Goal: Task Accomplishment & Management: Use online tool/utility

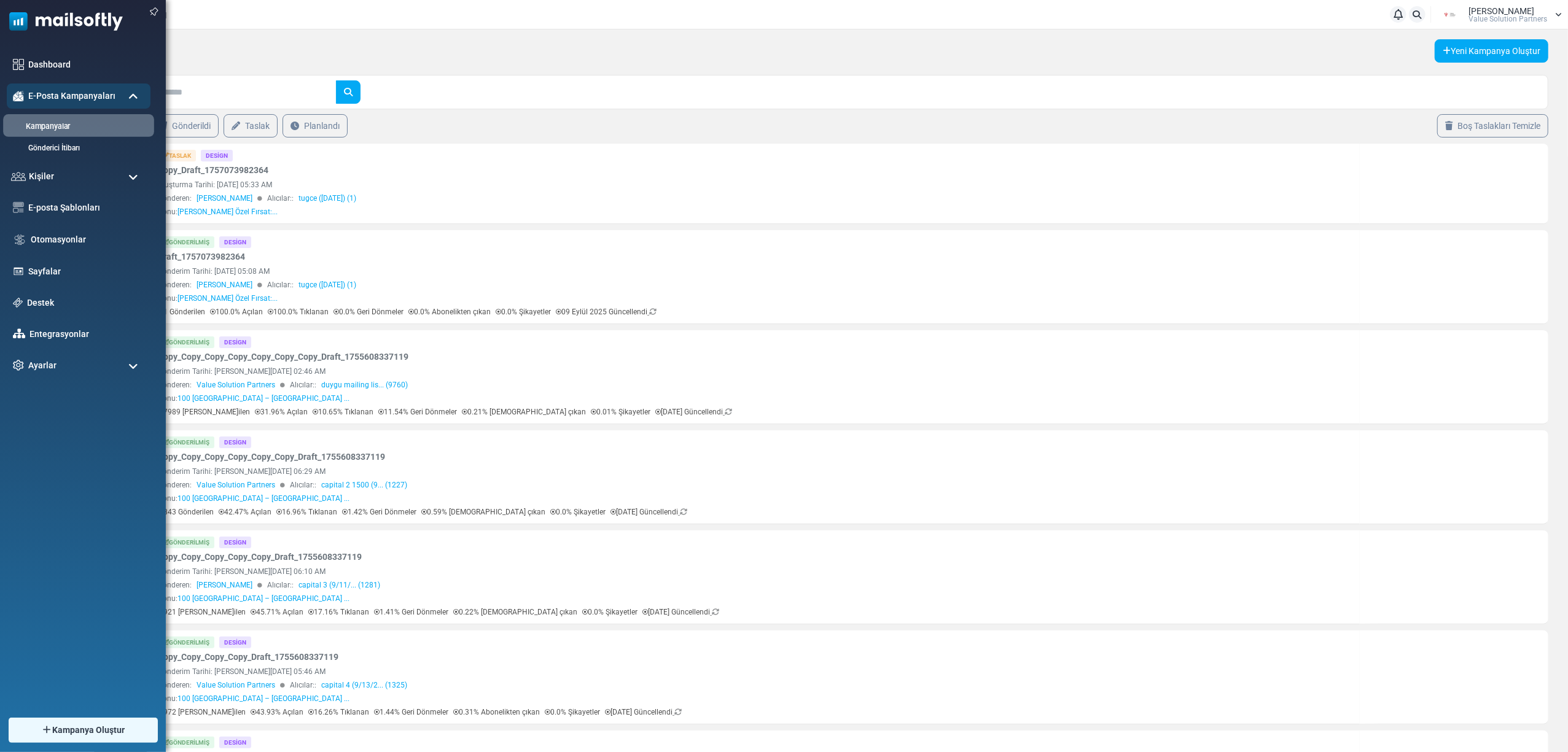
click at [57, 124] on link "Kampanyalar" at bounding box center [76, 127] width 147 height 12
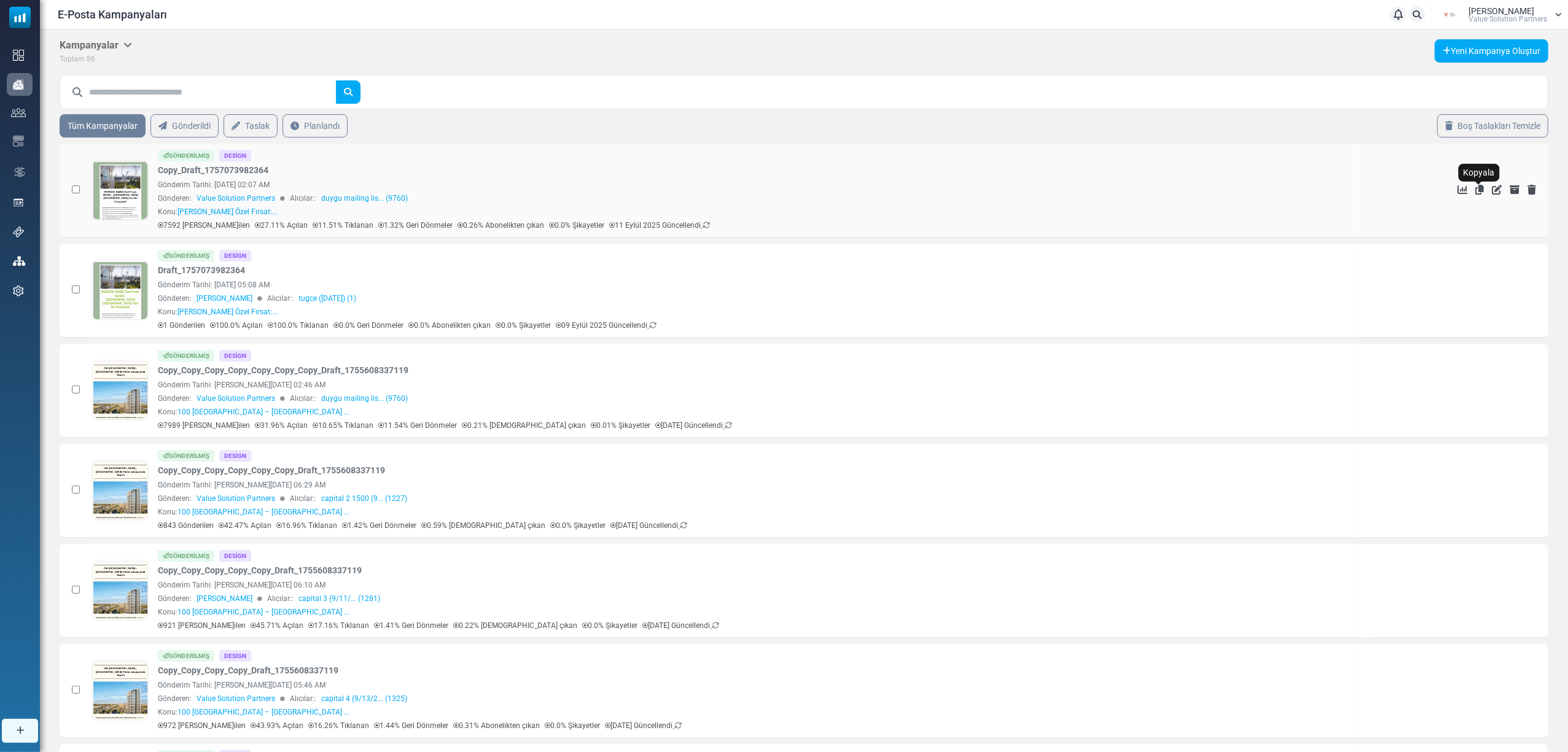
click at [1476, 190] on icon "Kopyala" at bounding box center [1480, 190] width 9 height 10
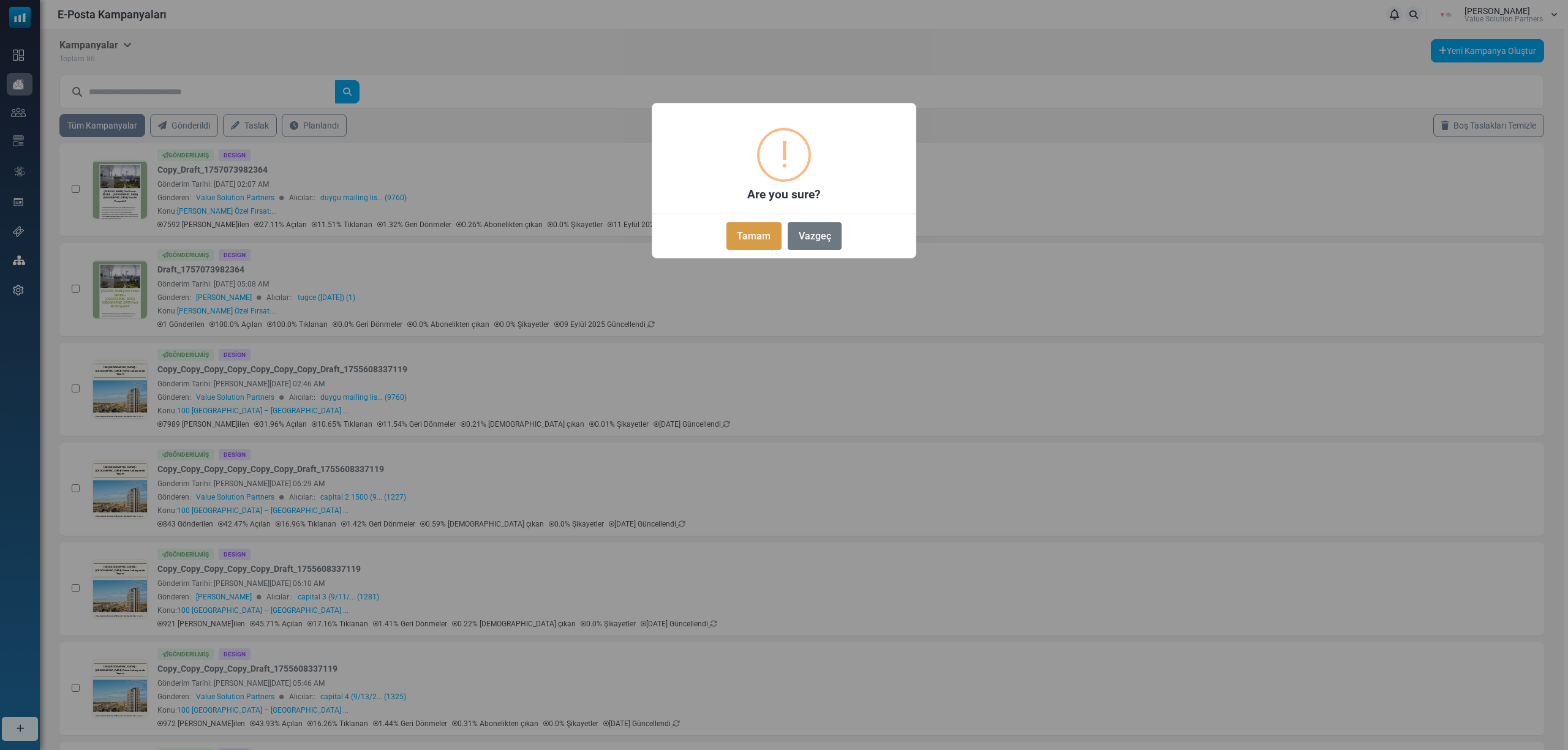
click at [736, 239] on button "Tamam" at bounding box center [753, 236] width 55 height 28
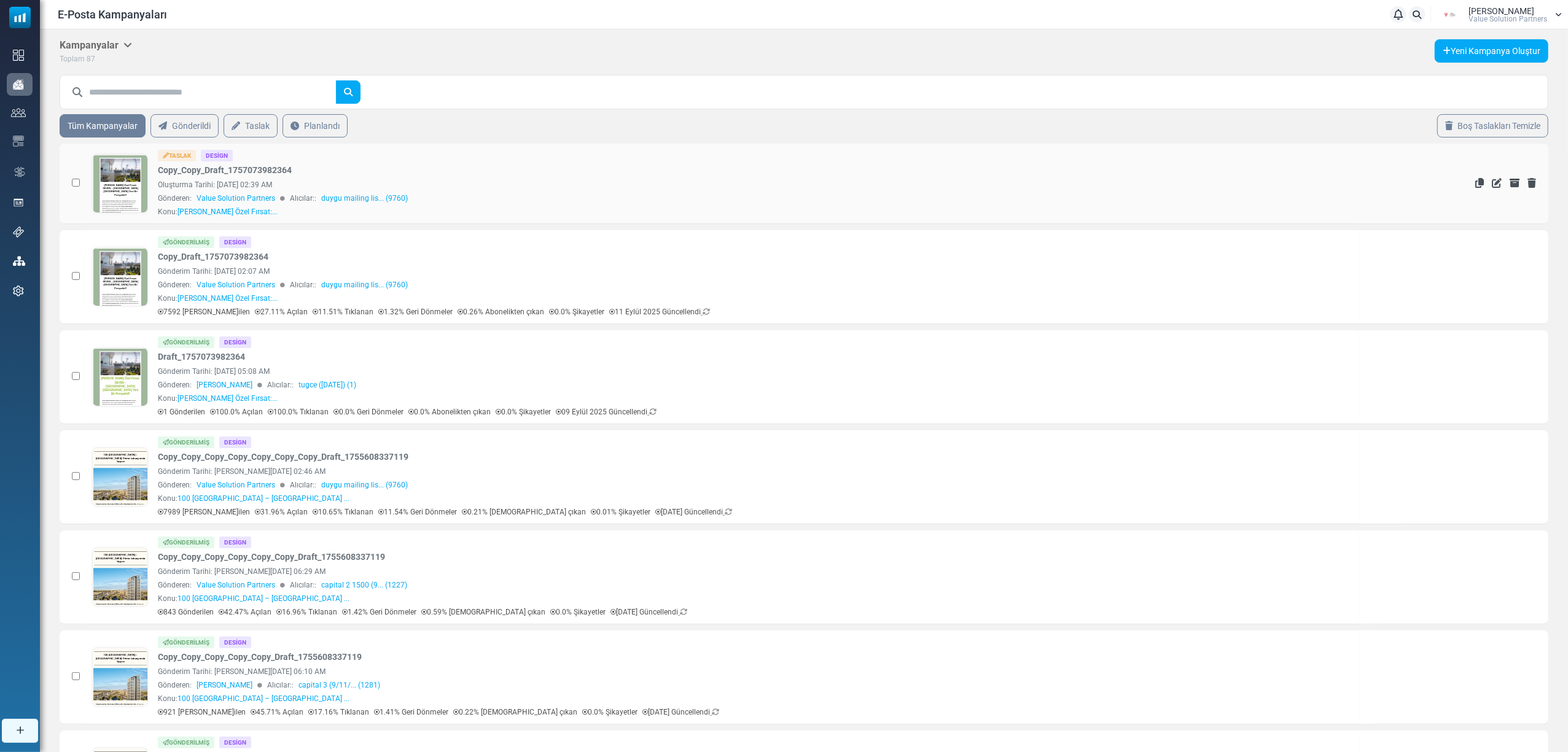
click at [126, 200] on link at bounding box center [120, 217] width 55 height 127
click at [109, 193] on link at bounding box center [120, 217] width 55 height 127
click at [1480, 275] on icon "Kopyala" at bounding box center [1480, 276] width 9 height 10
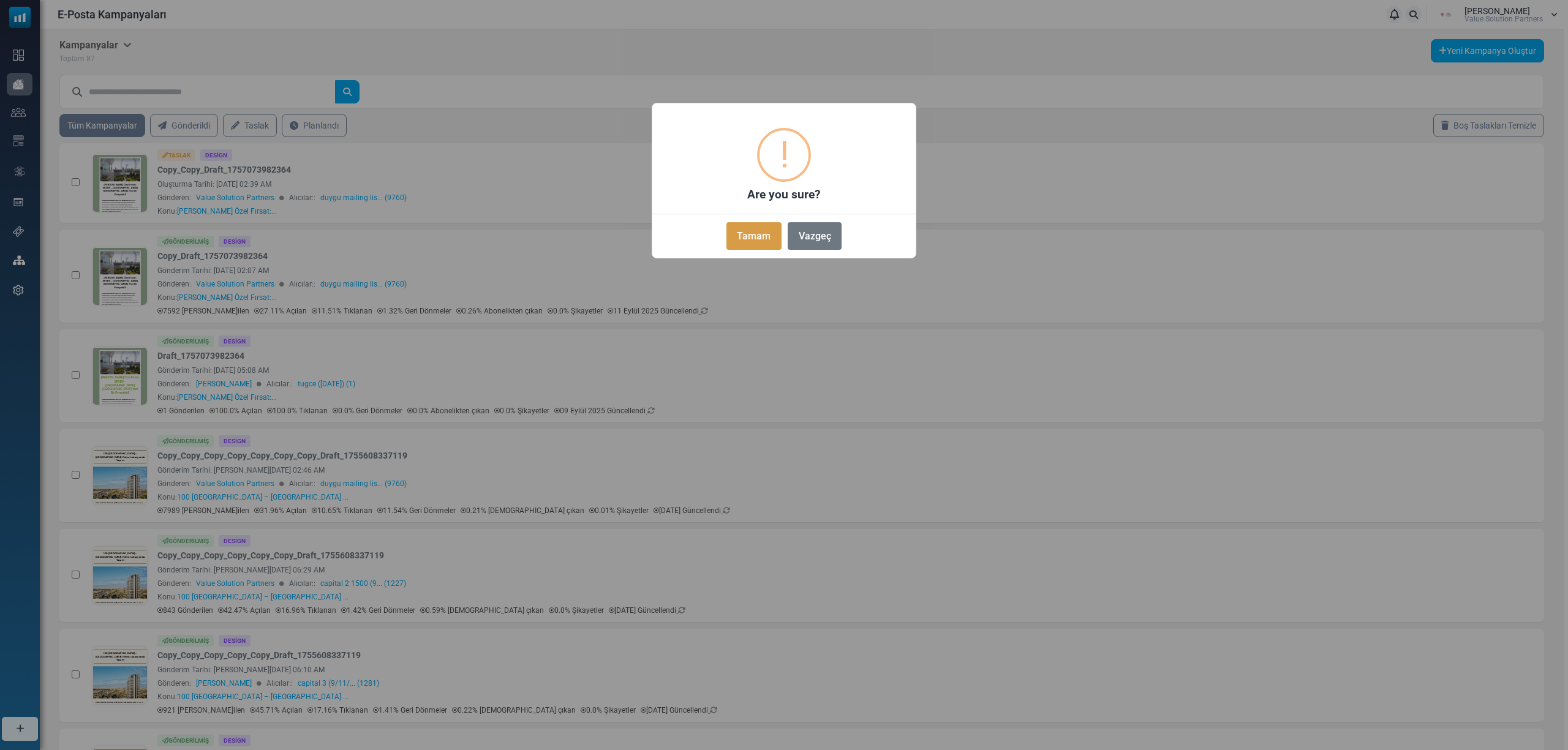
click at [730, 223] on button "Tamam" at bounding box center [753, 236] width 55 height 28
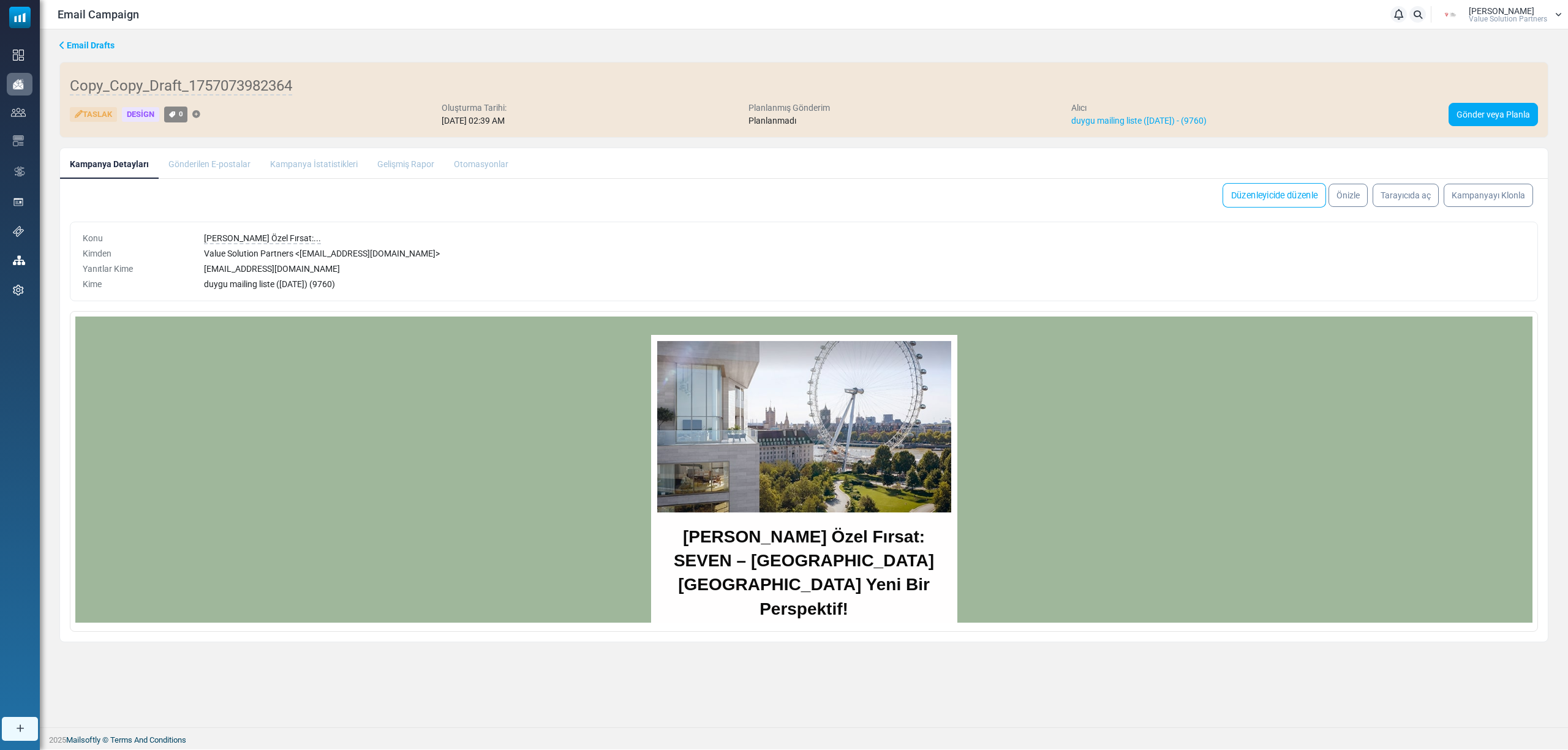
click at [1254, 197] on link "Düzenleyicide düzenle" at bounding box center [1274, 195] width 103 height 25
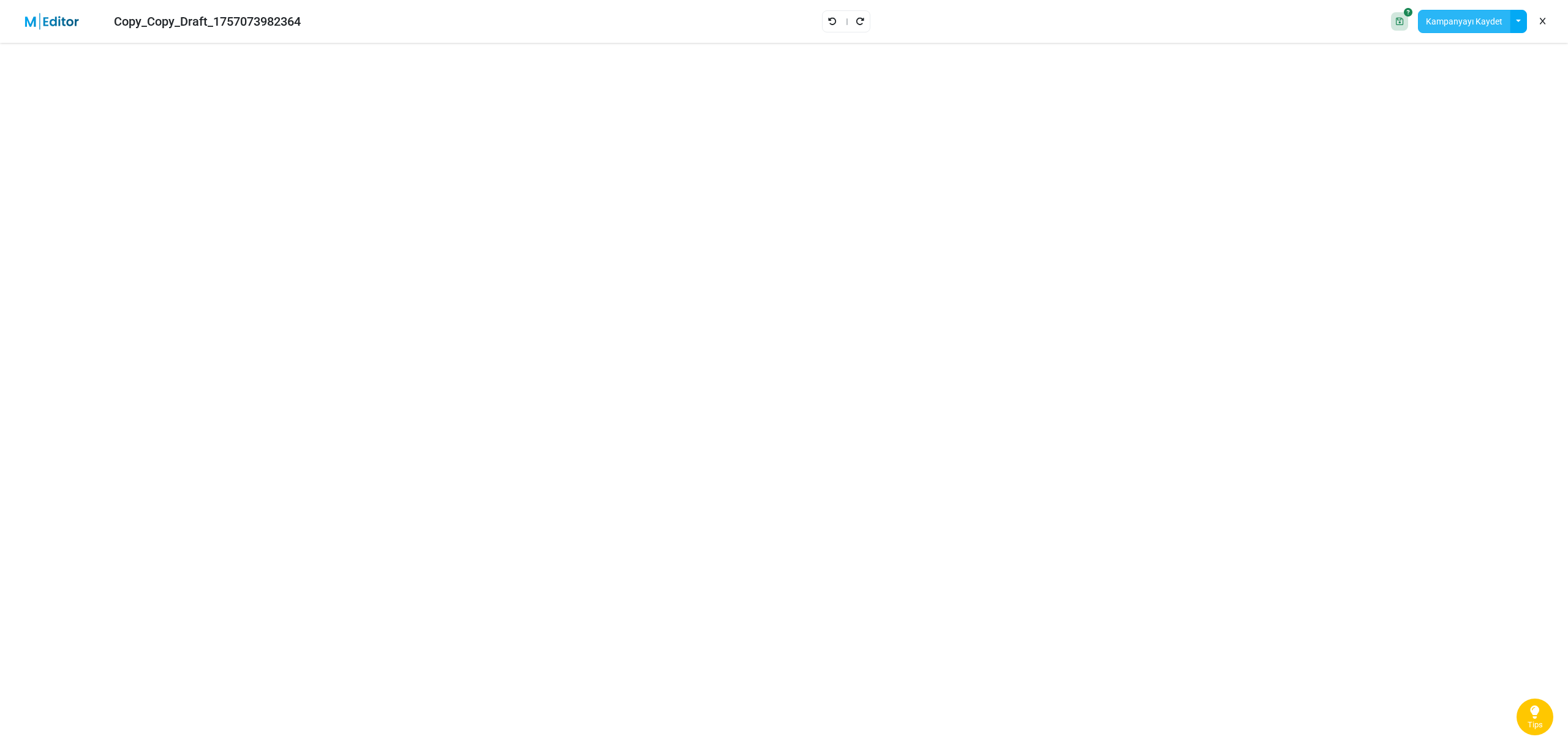
click at [1462, 17] on button "Kampanyayı Kaydet" at bounding box center [1464, 21] width 92 height 23
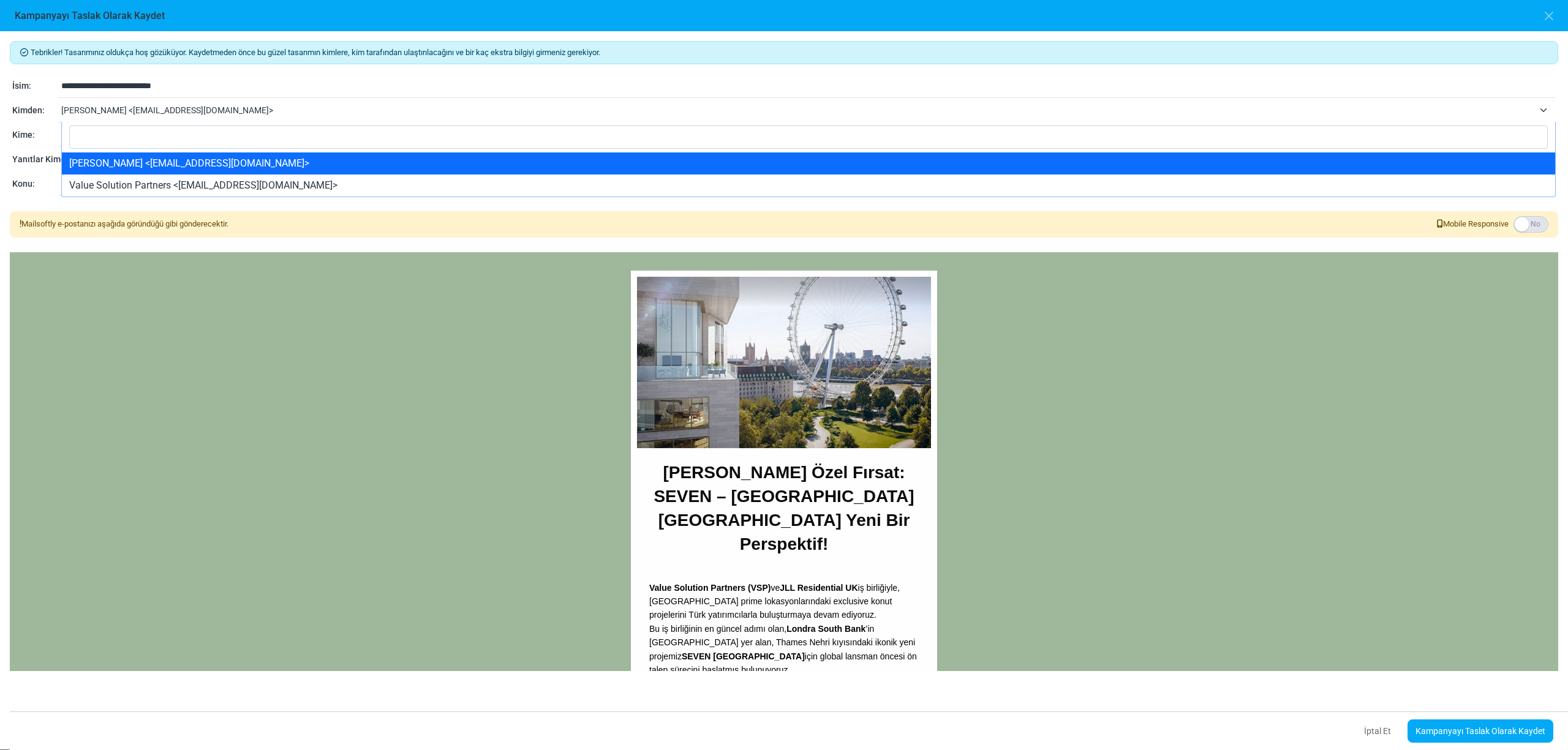
click at [143, 116] on span "[PERSON_NAME] <[EMAIL_ADDRESS][DOMAIN_NAME]>" at bounding box center [797, 110] width 1472 height 15
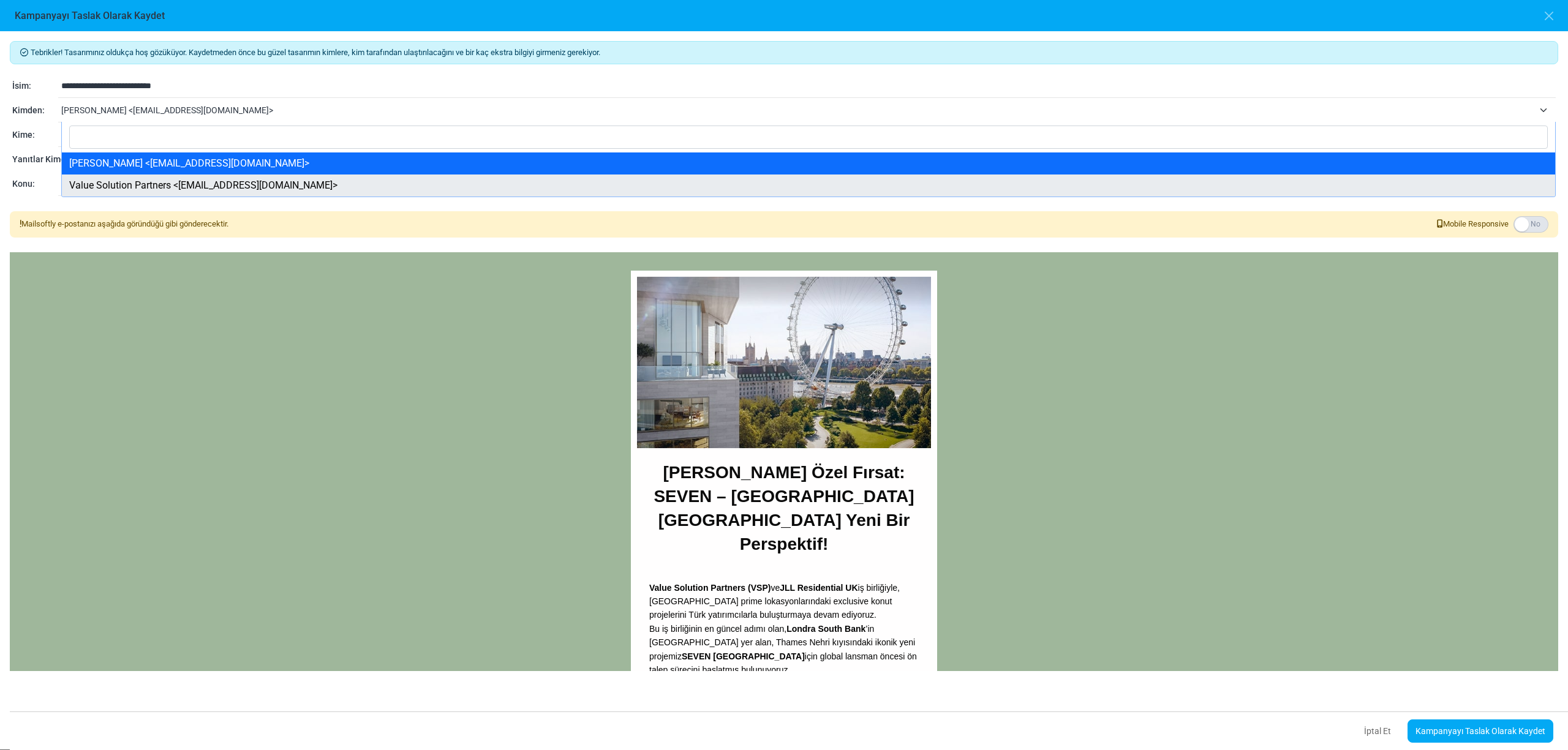
select select "****"
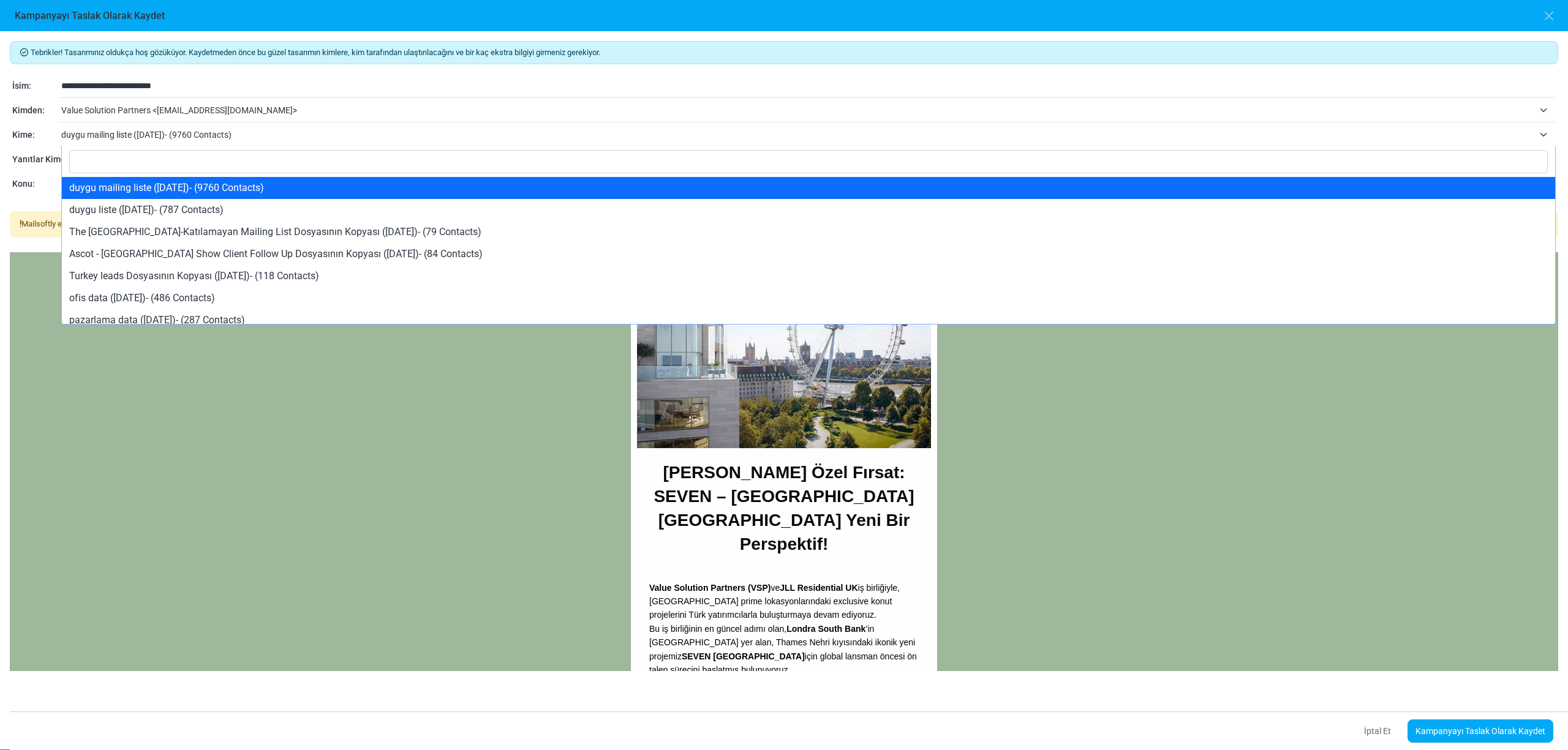
click at [127, 138] on span "duygu mailing liste (8/4/2025)- (9760 Contacts)" at bounding box center [797, 134] width 1472 height 15
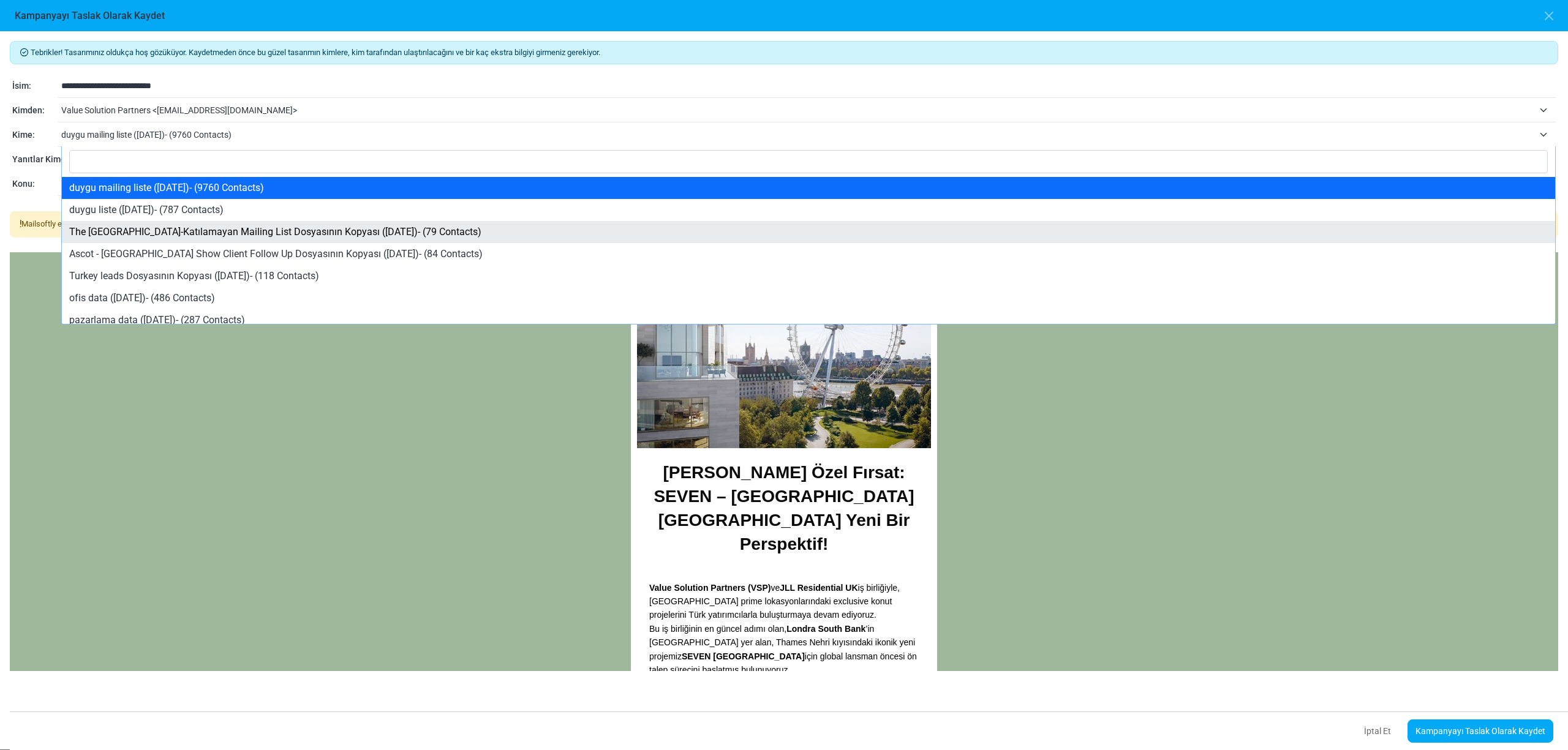
select select "****"
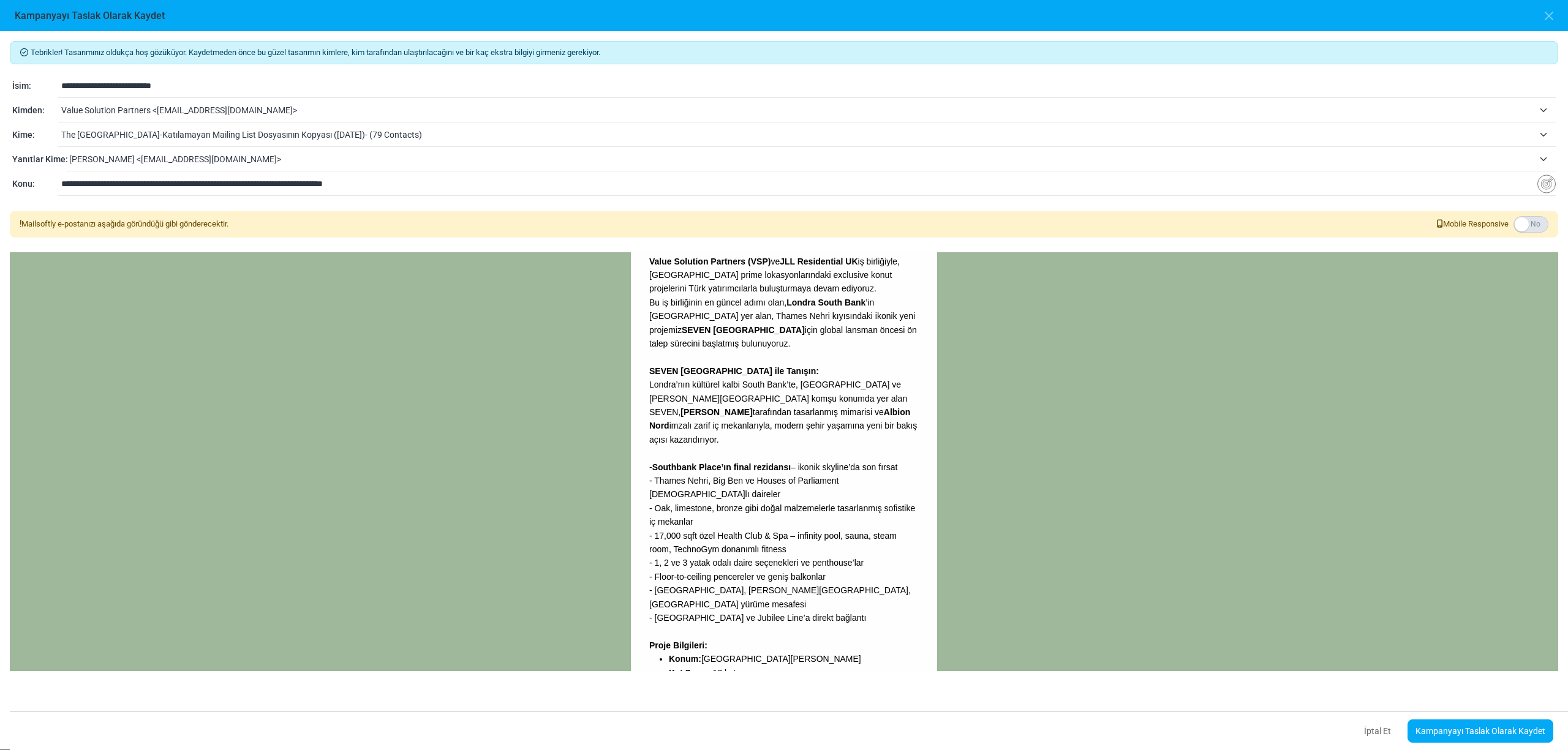
scroll to position [581, 0]
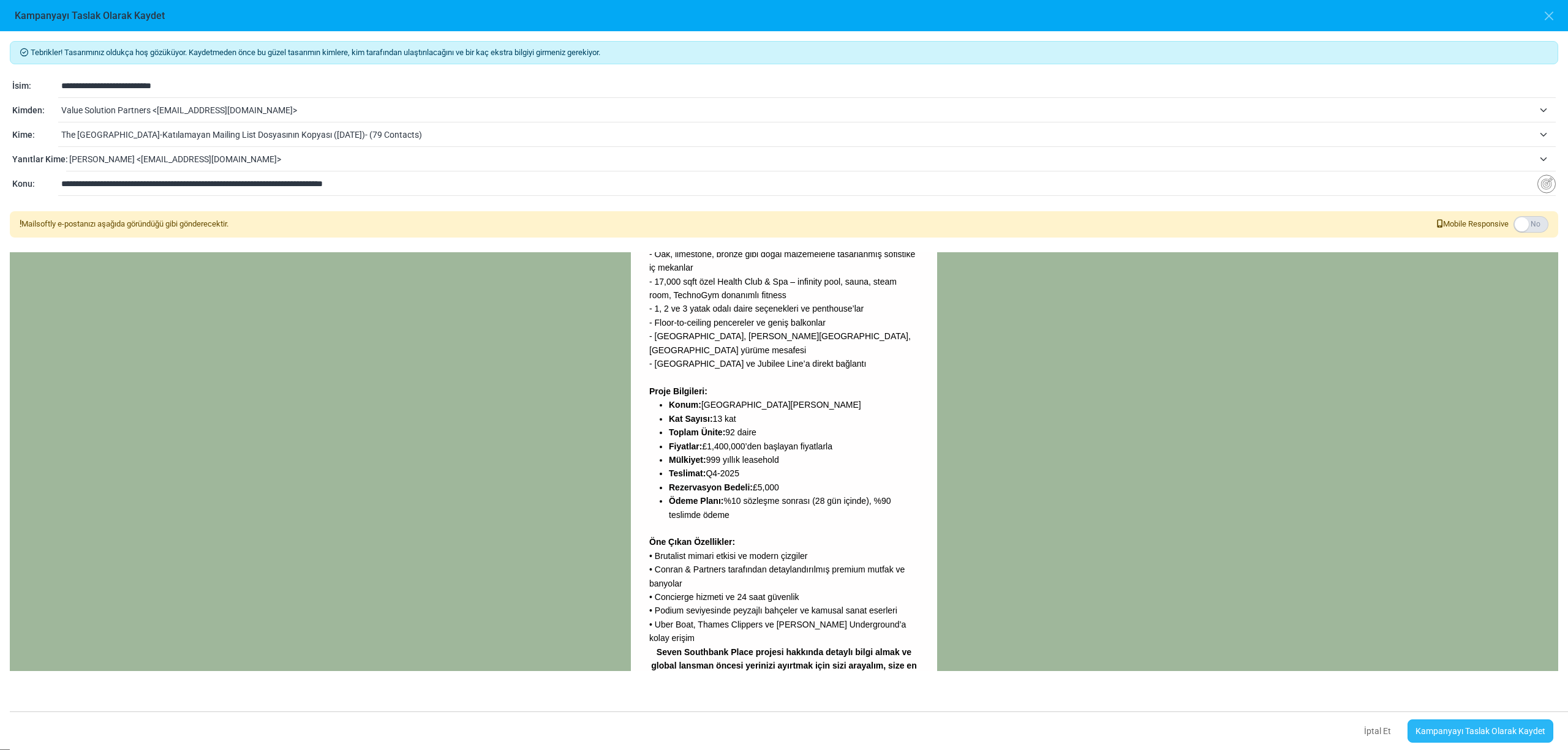
click at [1488, 726] on link "Kampanyayı Taslak Olarak Kaydet" at bounding box center [1480, 731] width 145 height 23
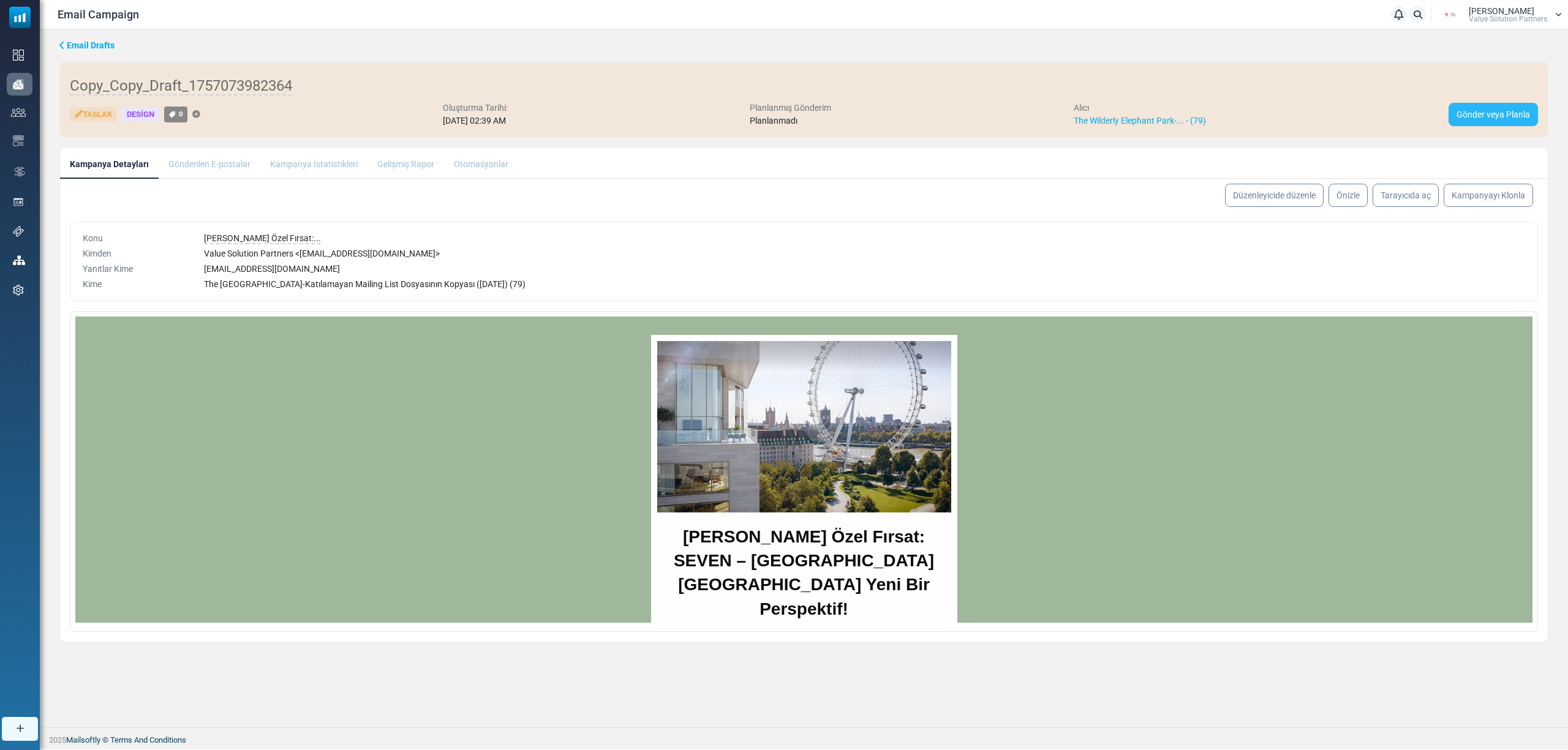
click at [1482, 108] on link "Gönder veya Planla" at bounding box center [1493, 114] width 90 height 23
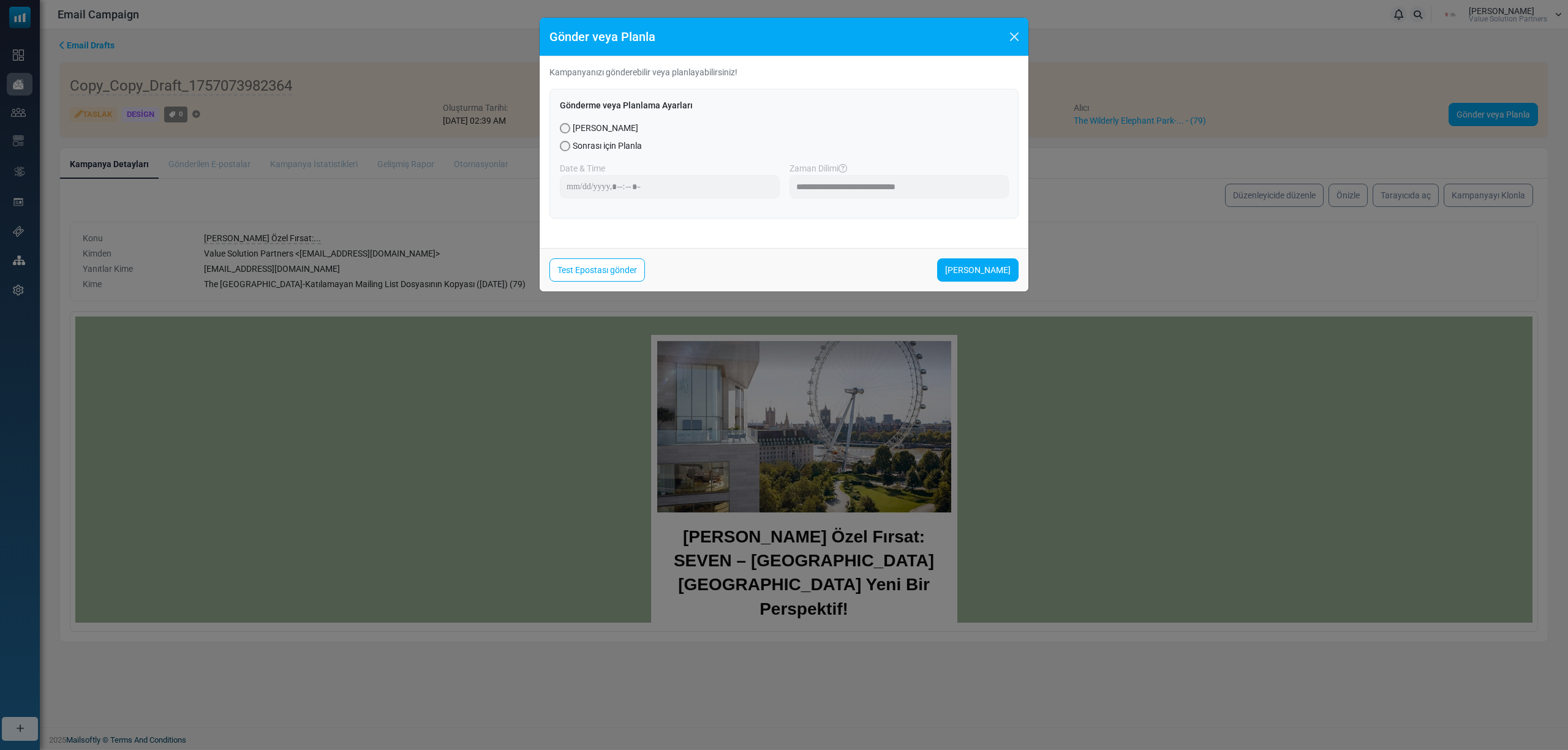
click at [996, 258] on div "Test Epostası gönder Şimdi Gönder" at bounding box center [783, 269] width 489 height 44
click at [991, 264] on link "[PERSON_NAME]" at bounding box center [978, 269] width 82 height 23
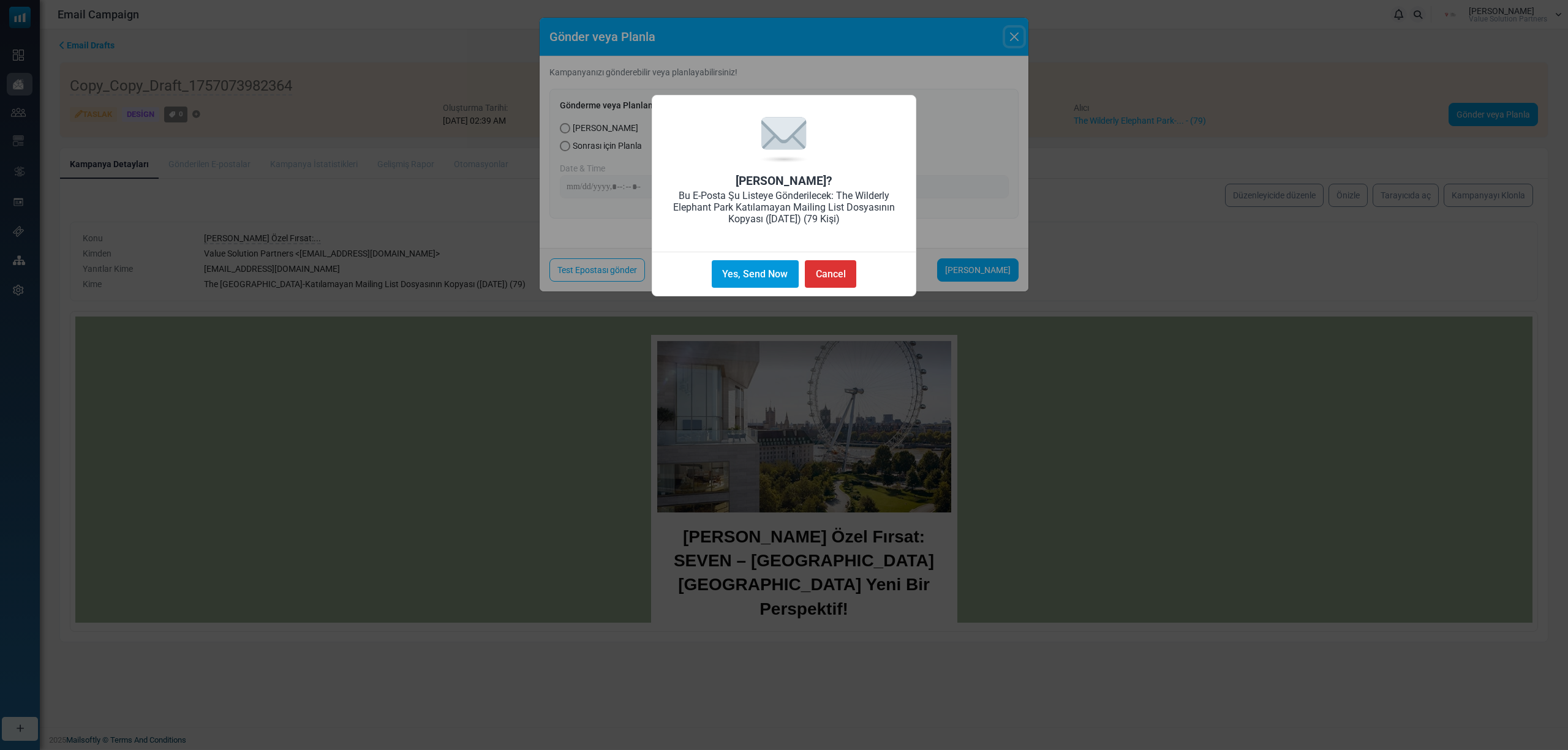
click at [740, 265] on button "Yes, Send Now" at bounding box center [755, 274] width 87 height 28
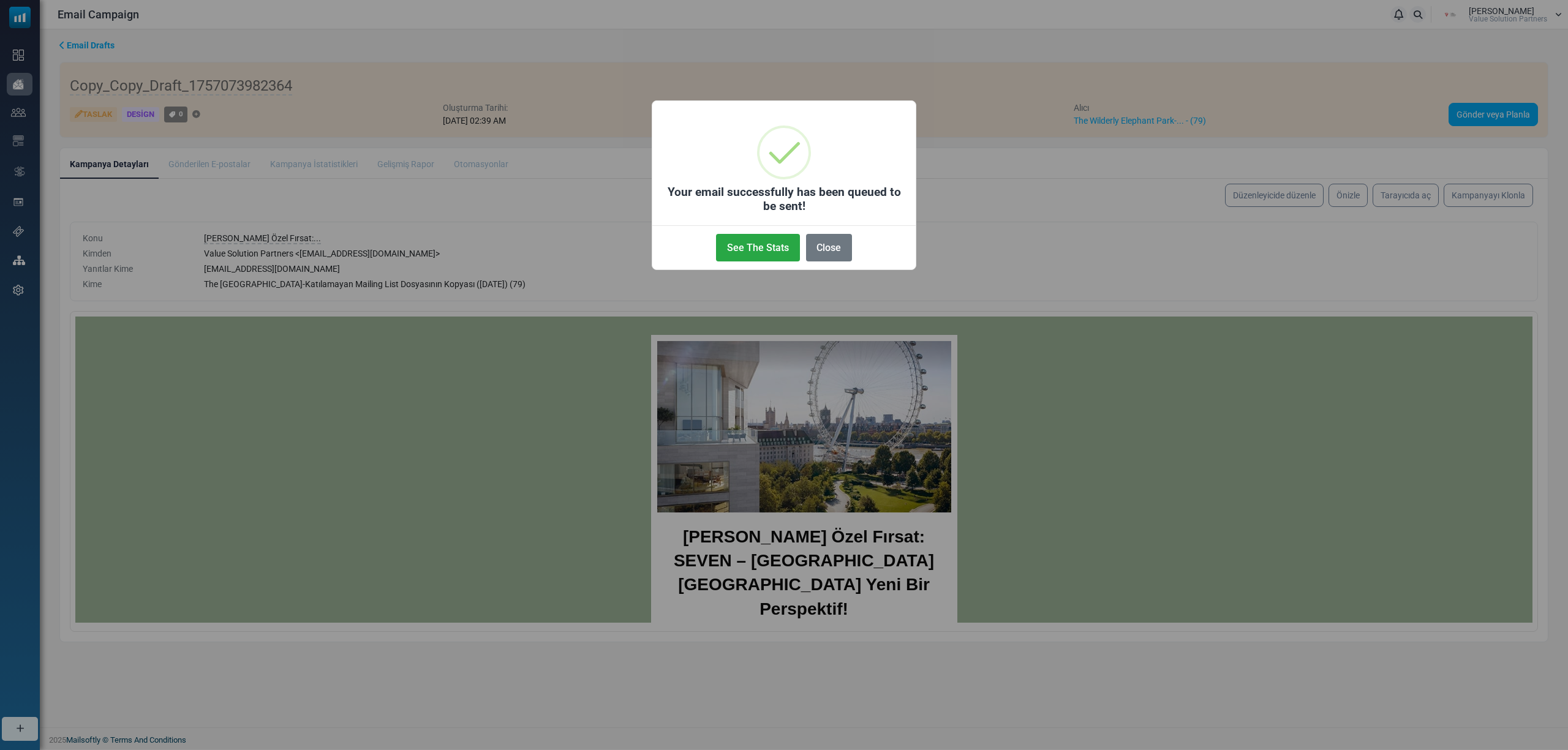
click at [763, 253] on button "See The Stats" at bounding box center [757, 248] width 83 height 28
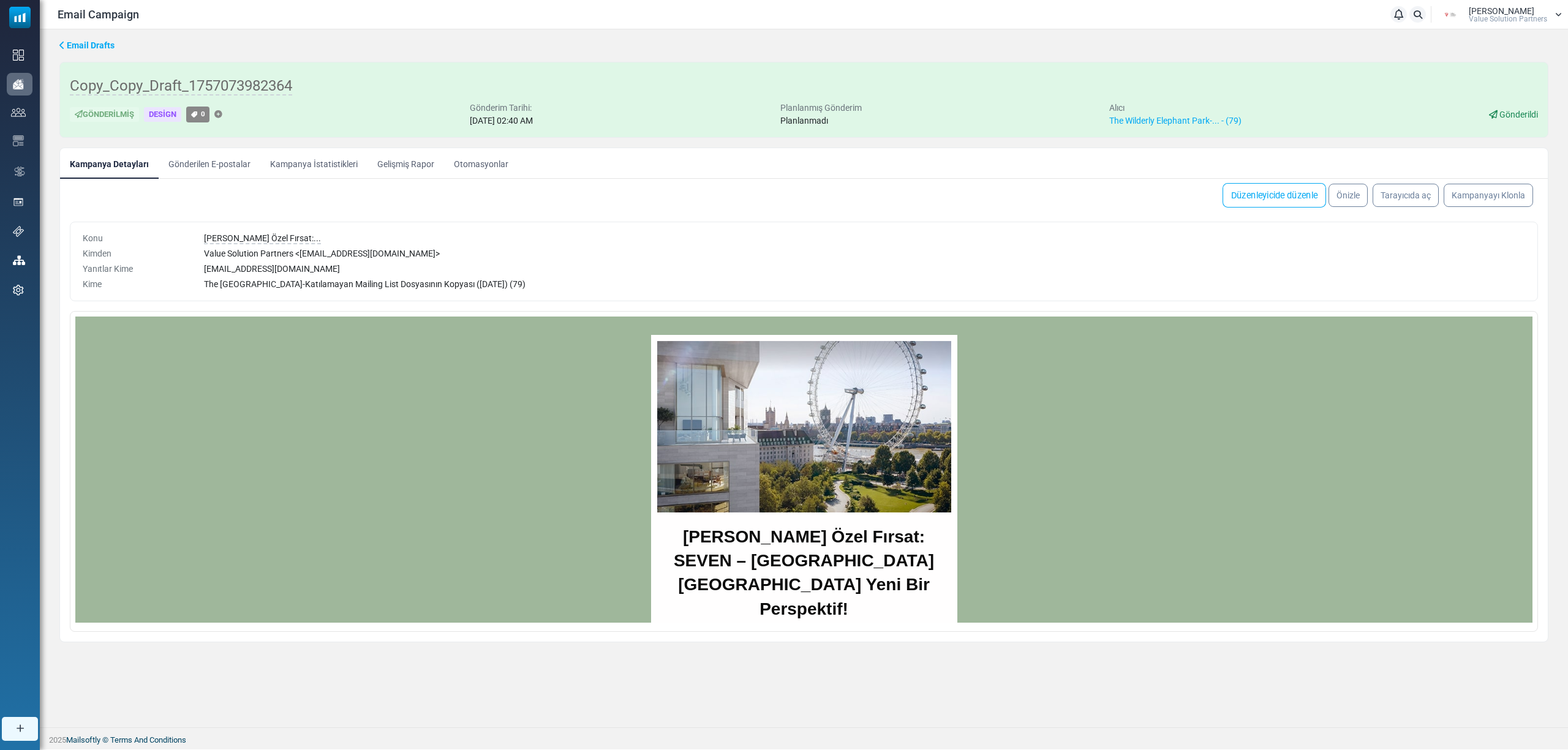
click at [1282, 202] on link "Düzenleyicide düzenle" at bounding box center [1274, 195] width 103 height 25
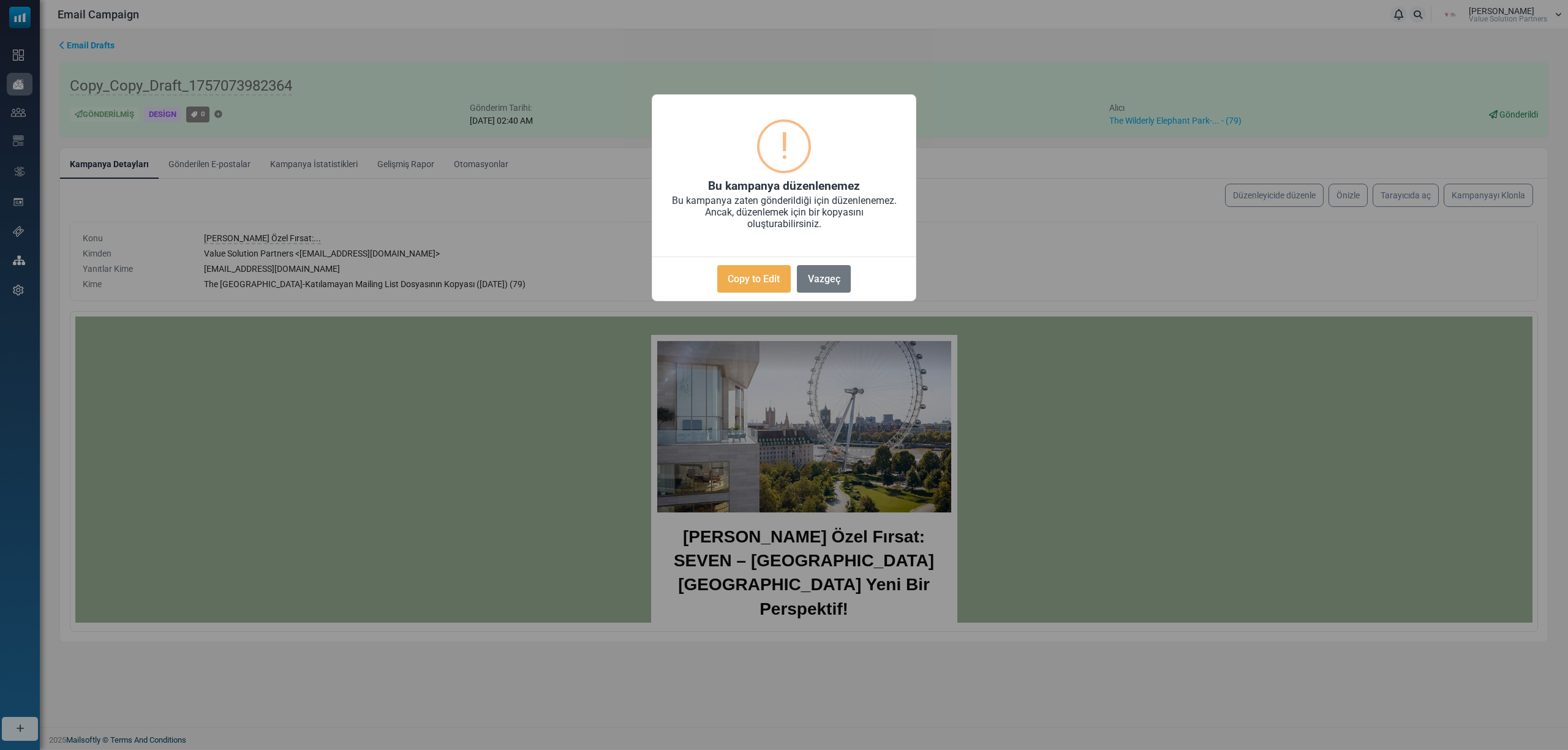
click at [972, 431] on div "× ! Bu kampanya düzenlenemez Bu kampanya zaten gönderildiği için düzenlenemez. …" at bounding box center [784, 375] width 1568 height 750
click at [821, 285] on button "Vazgeç" at bounding box center [824, 279] width 54 height 28
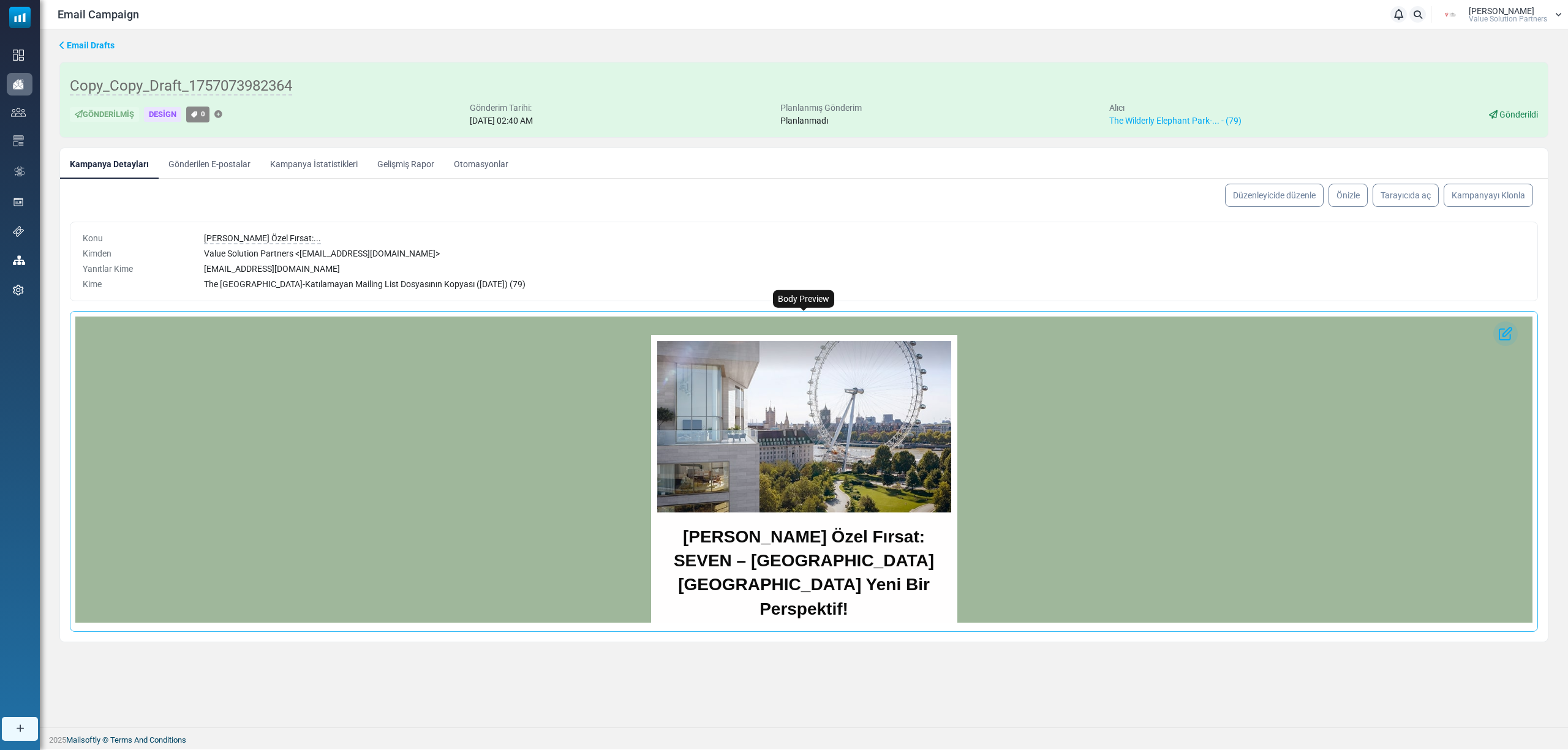
click at [773, 433] on img at bounding box center [804, 427] width 294 height 172
click at [1279, 204] on link "Düzenleyicide düzenle" at bounding box center [1274, 195] width 103 height 25
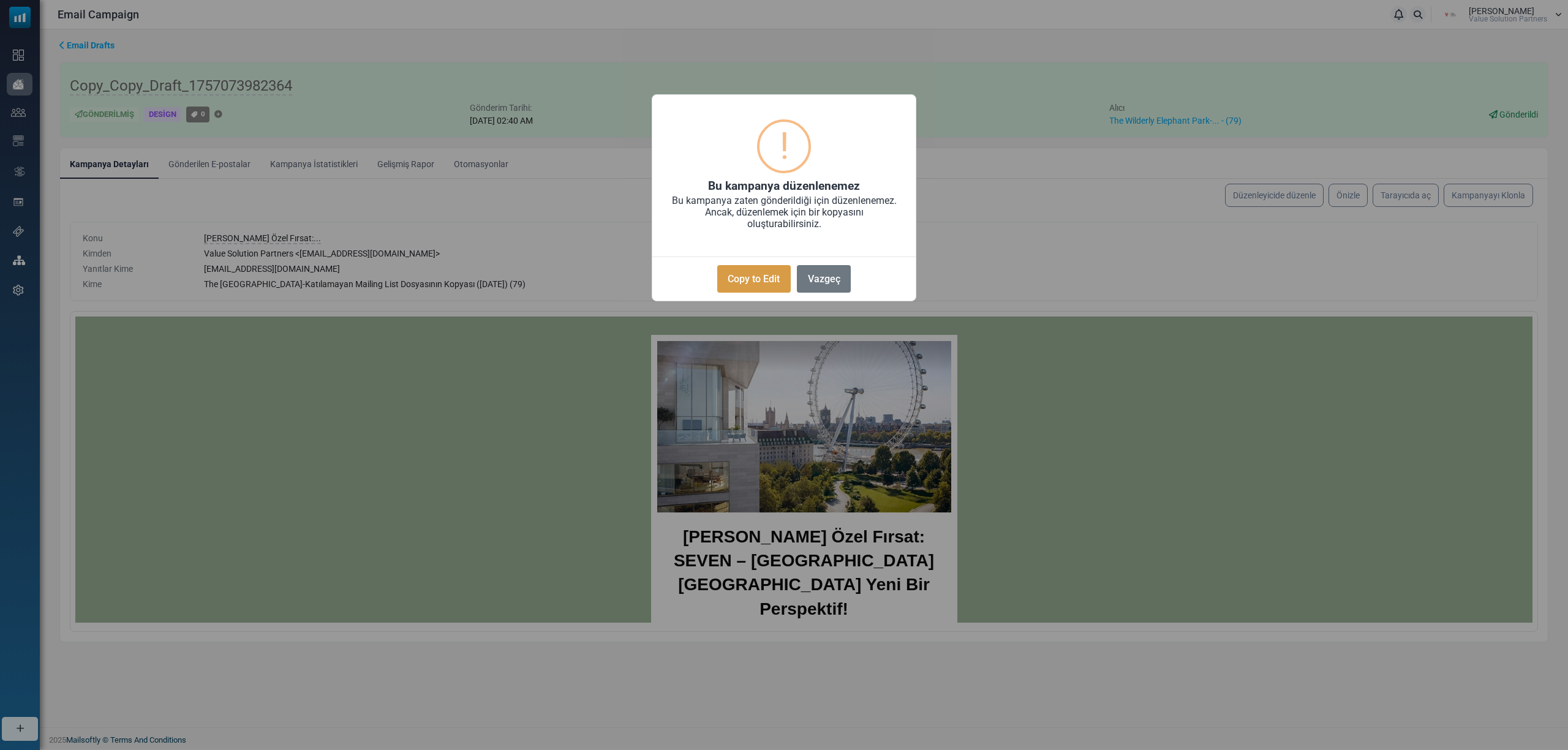
click at [735, 280] on button "Copy to Edit" at bounding box center [754, 279] width 74 height 28
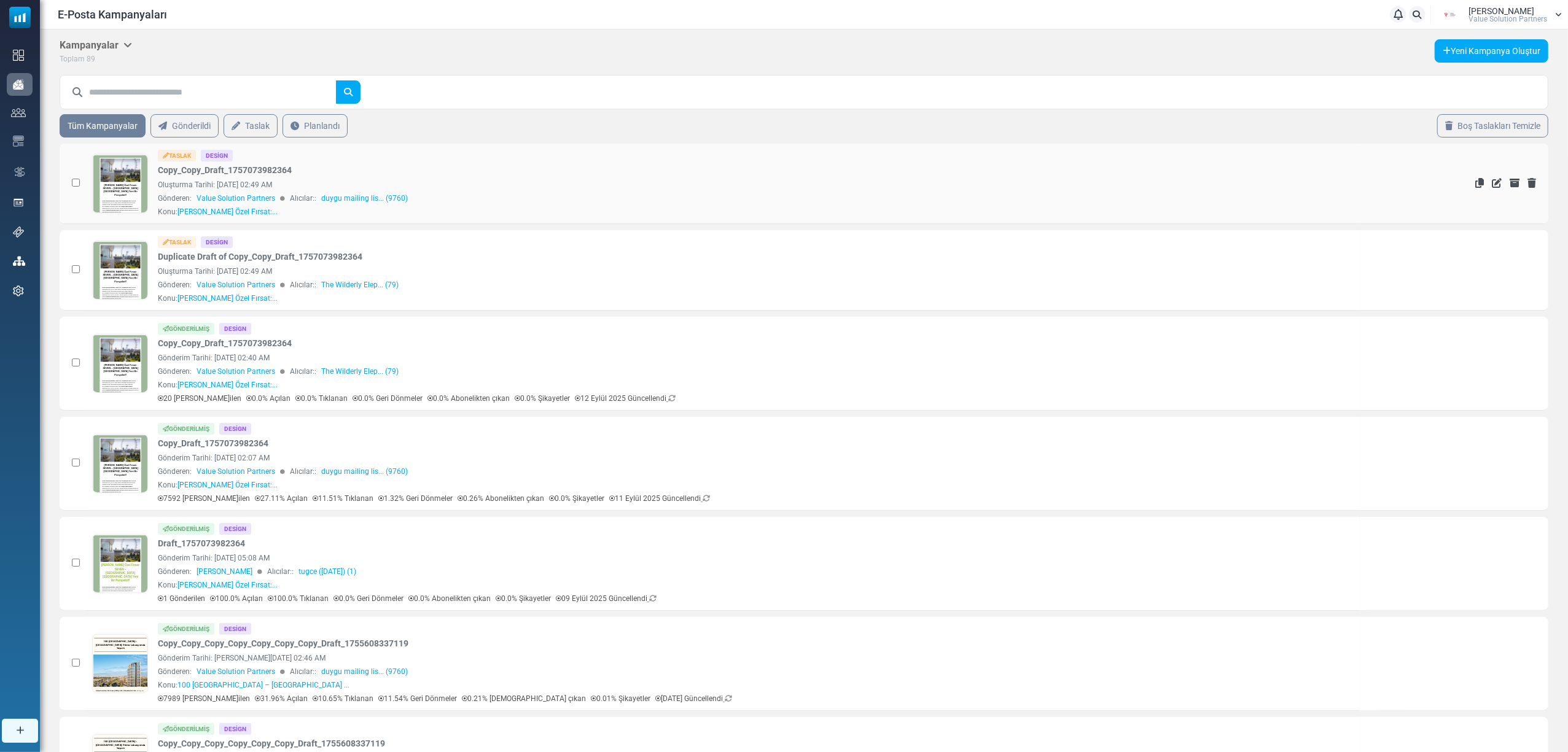
click at [116, 187] on link at bounding box center [120, 217] width 55 height 127
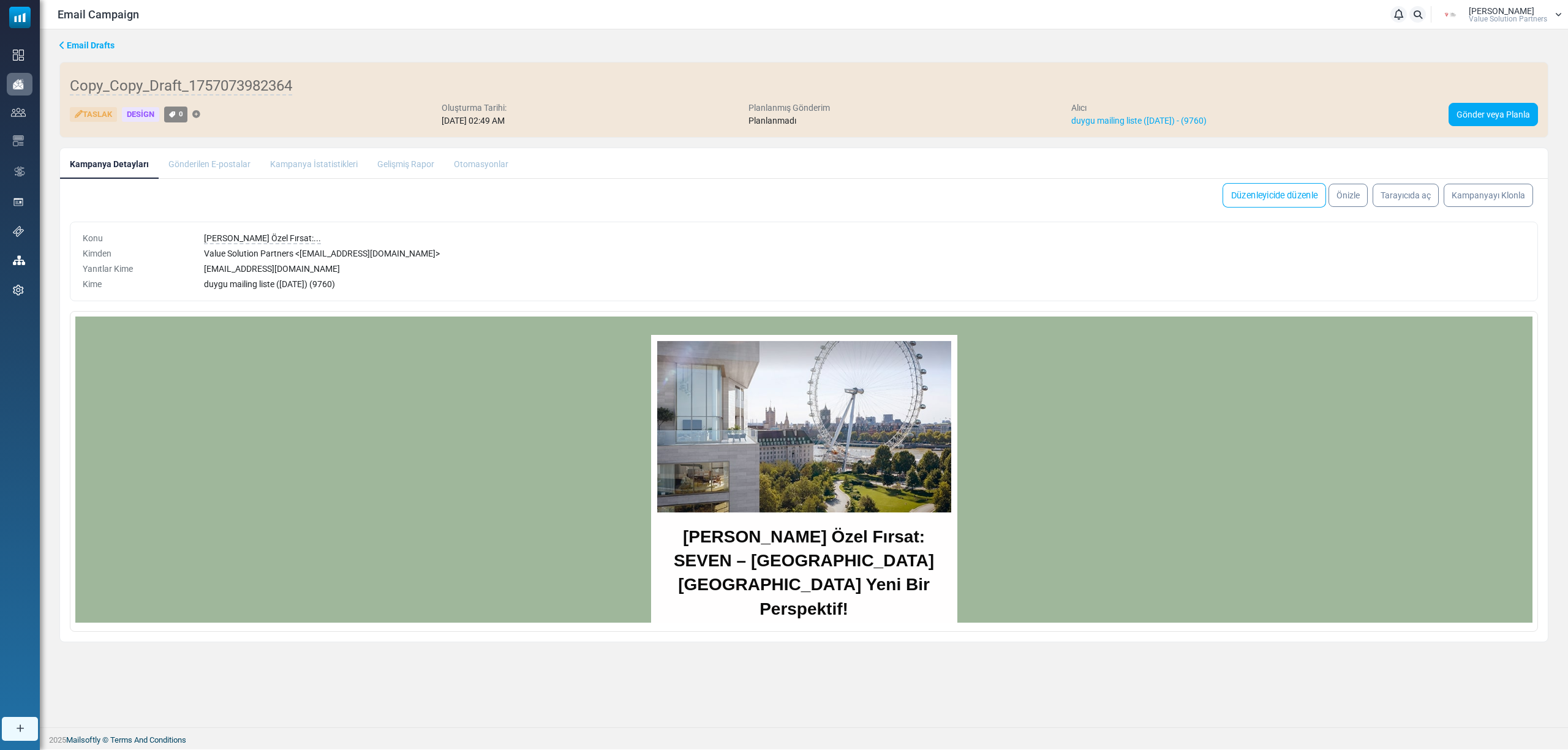
click at [1276, 191] on link "Düzenleyicide düzenle" at bounding box center [1274, 195] width 103 height 25
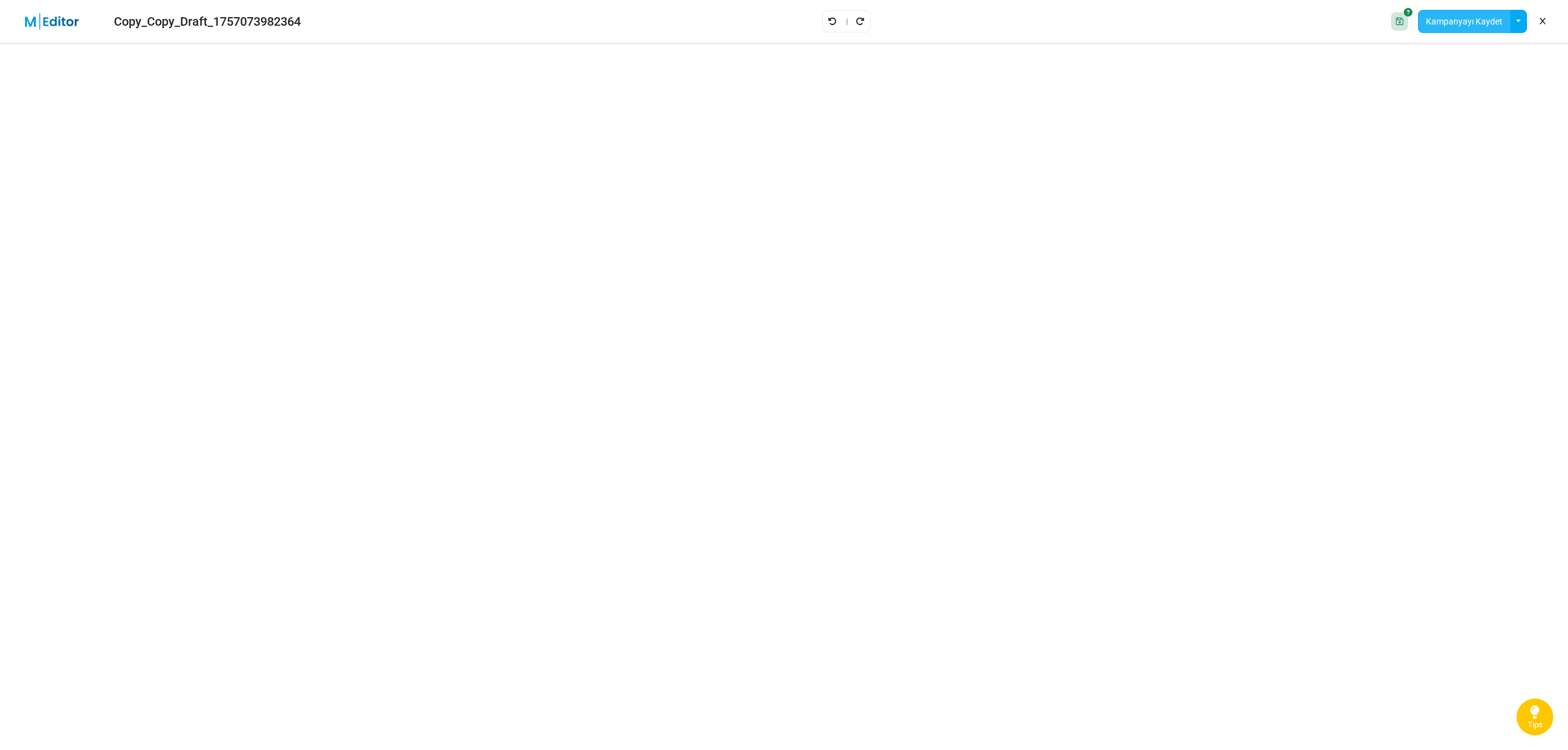
click at [1439, 22] on button "Kampanyayı Kaydet" at bounding box center [1464, 21] width 92 height 23
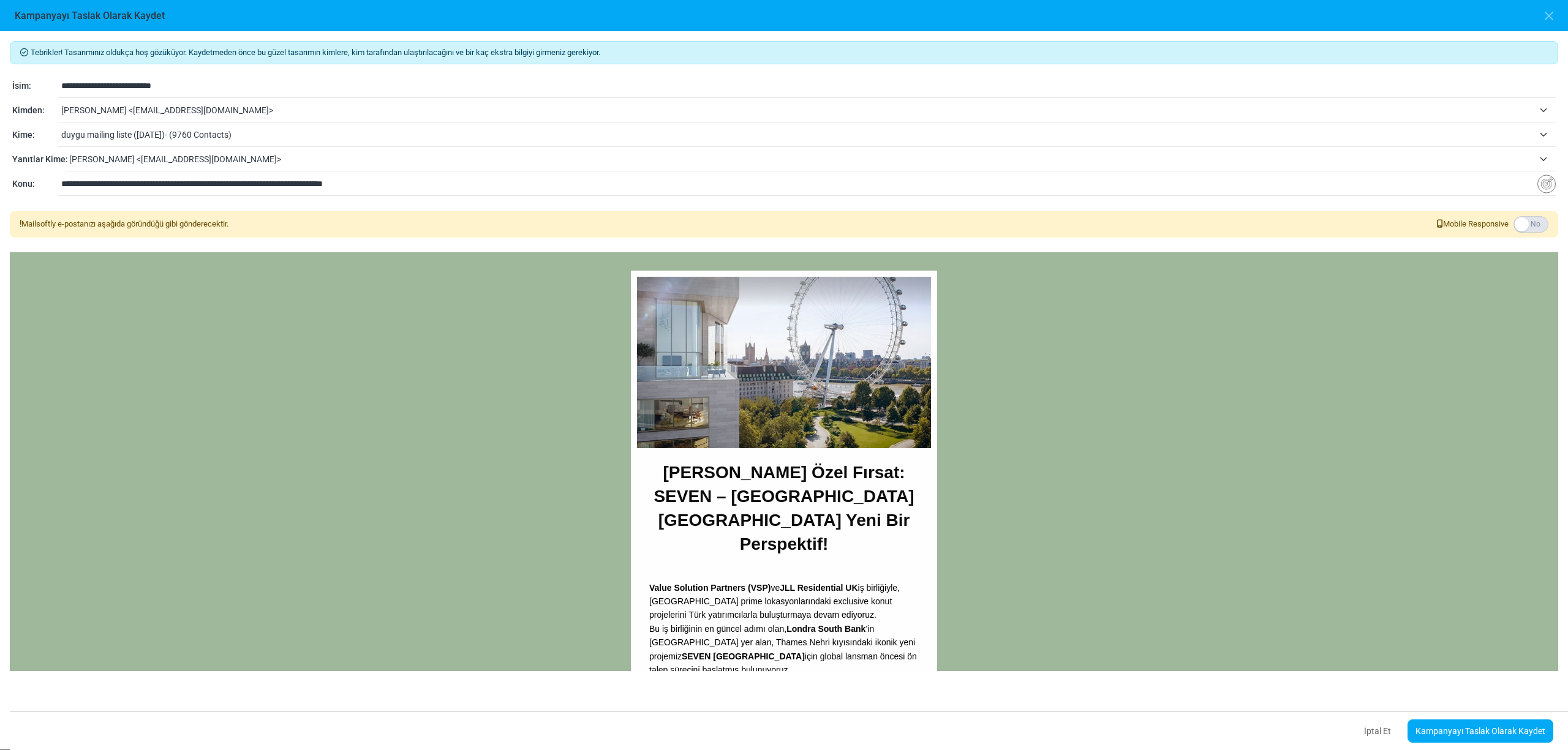
click at [136, 108] on span "[PERSON_NAME] <[EMAIL_ADDRESS][DOMAIN_NAME]>" at bounding box center [797, 110] width 1472 height 15
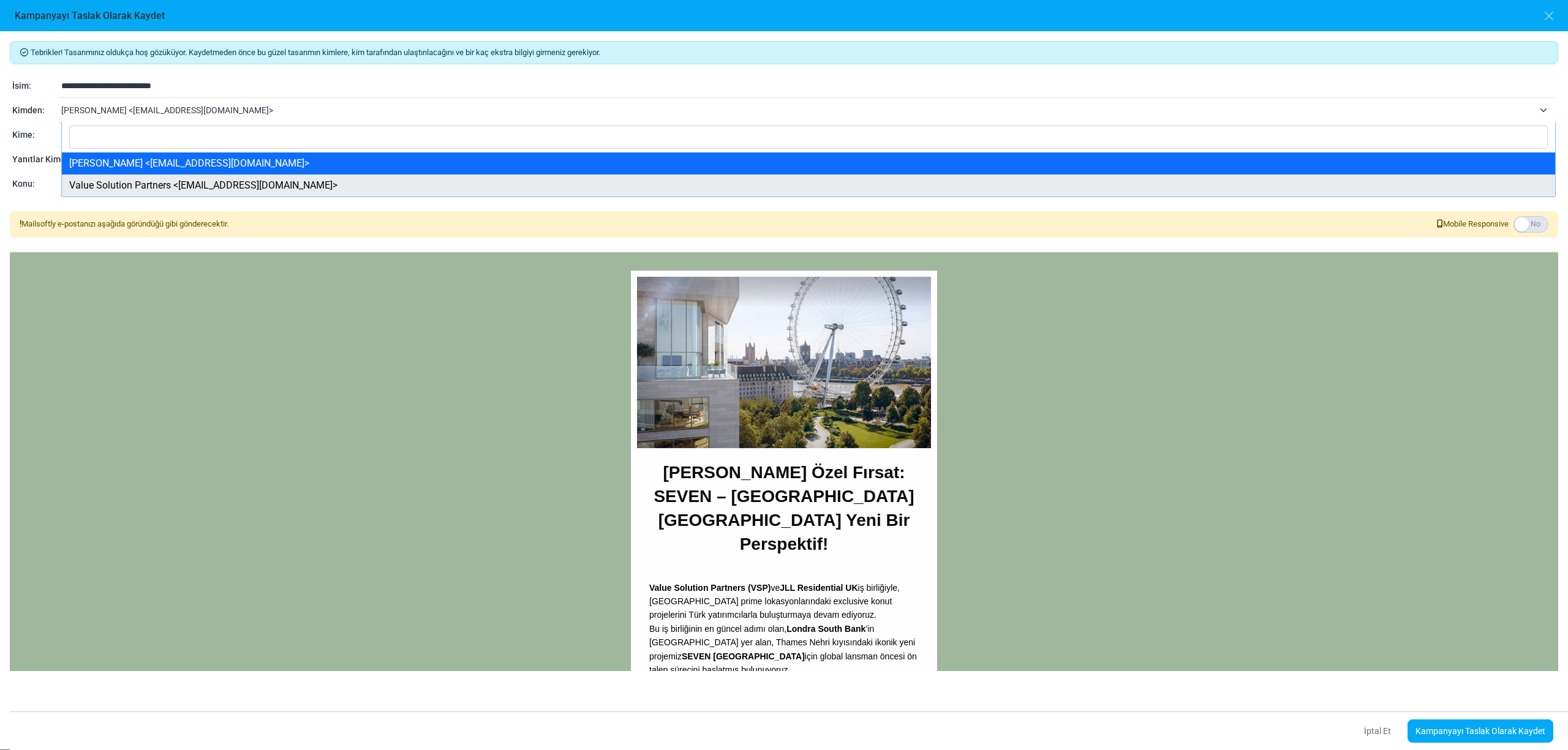
select select "****"
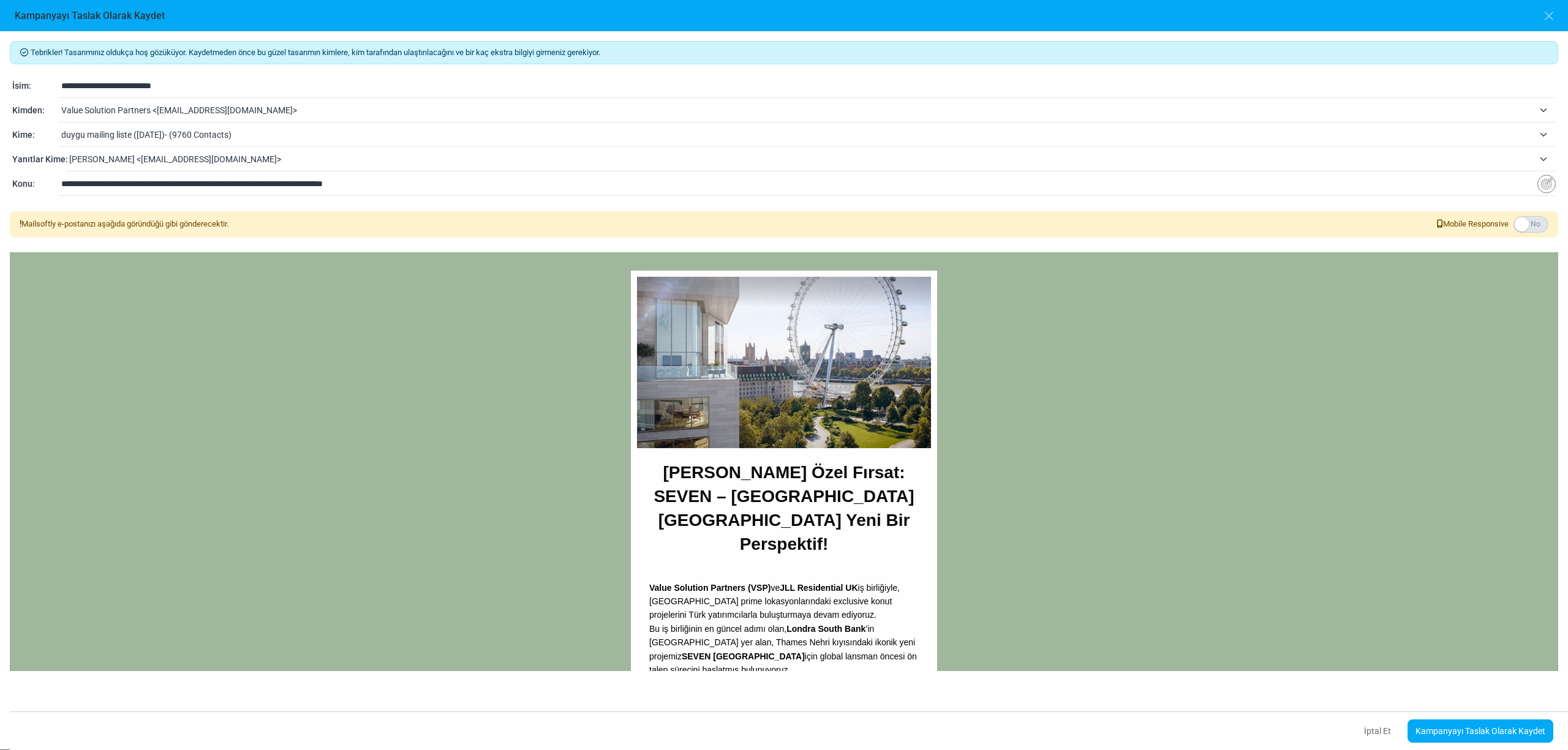
click at [129, 133] on span "duygu mailing liste ([DATE])- (9760 Contacts)" at bounding box center [797, 134] width 1472 height 15
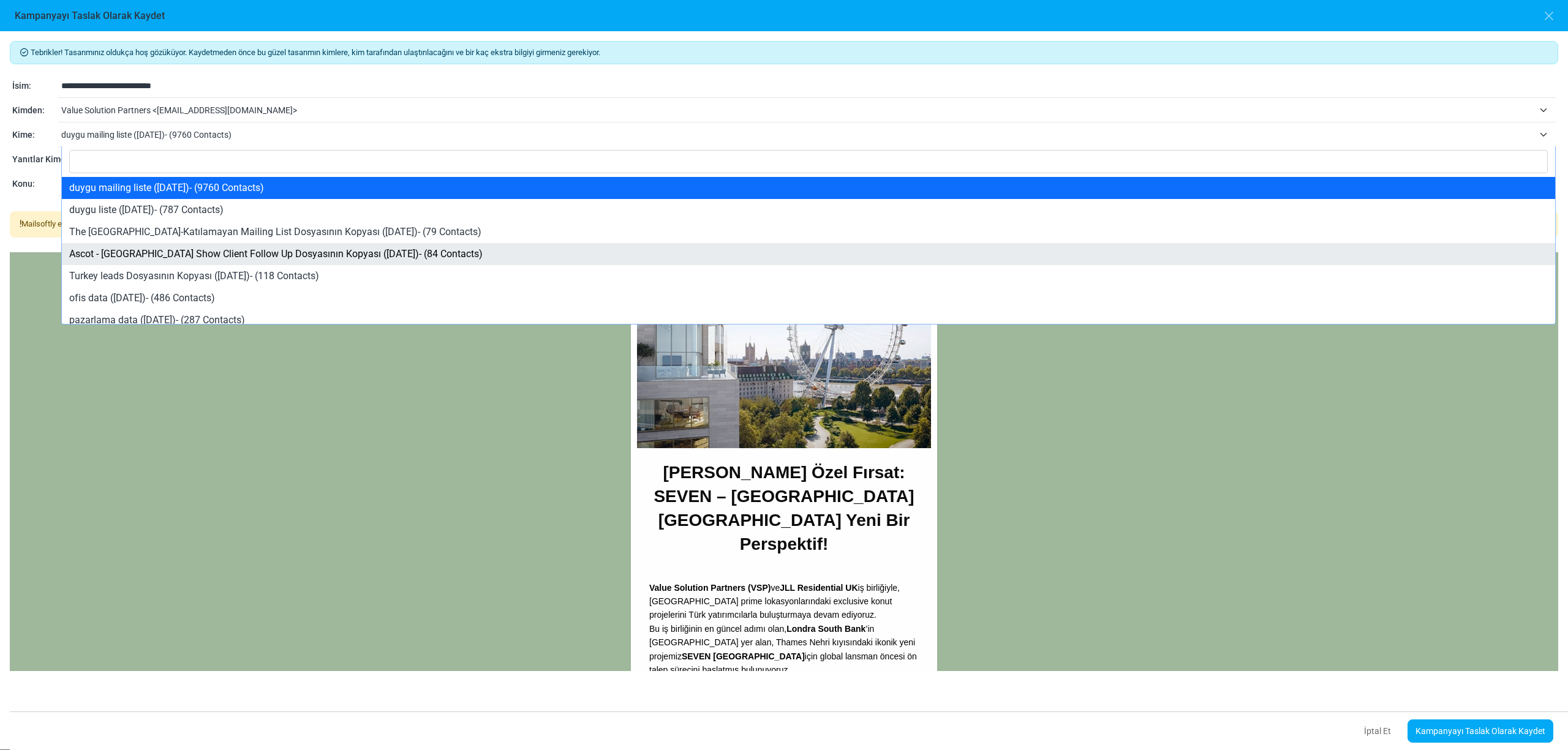
select select "****"
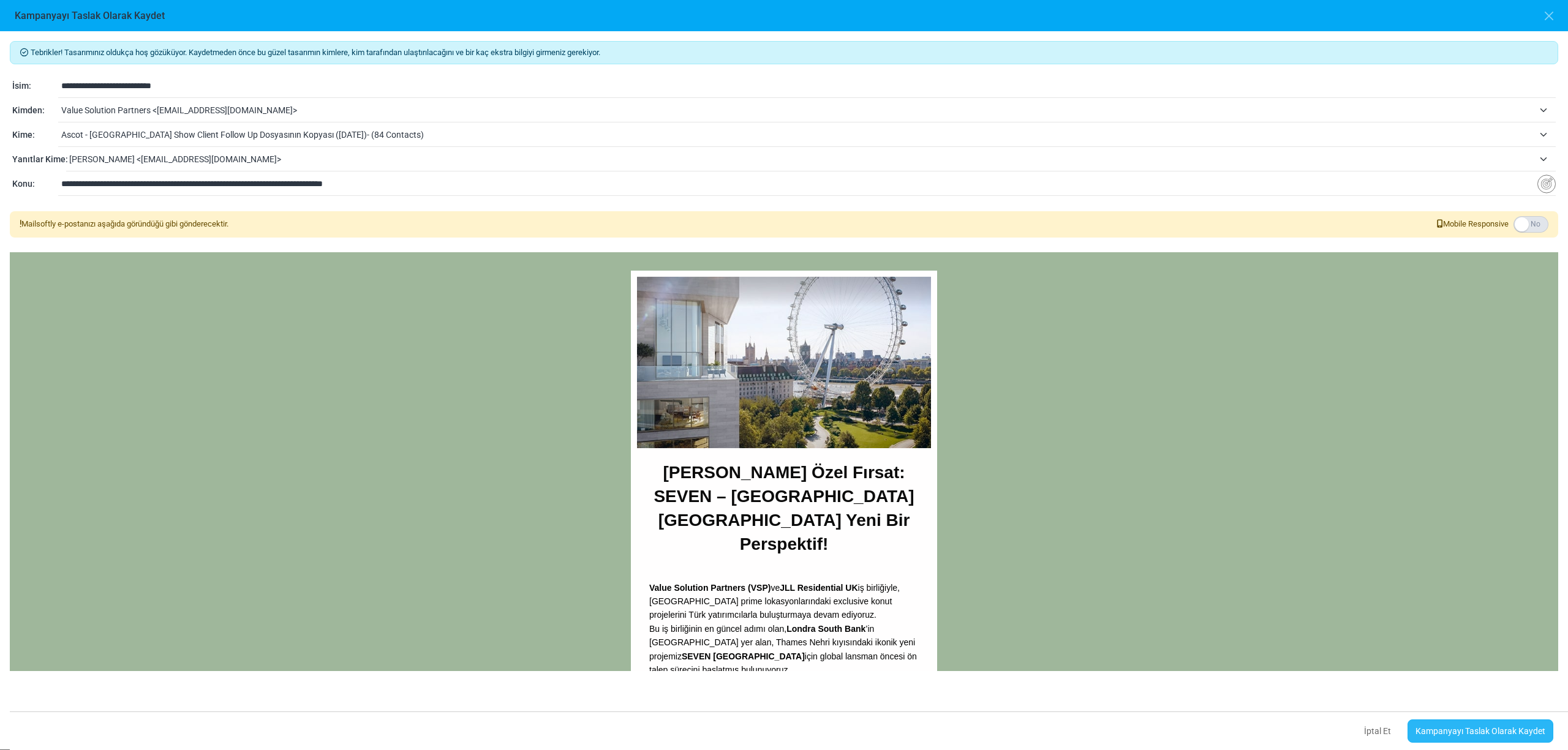
click at [1432, 736] on link "Kampanyayı Taslak Olarak Kaydet" at bounding box center [1480, 731] width 145 height 23
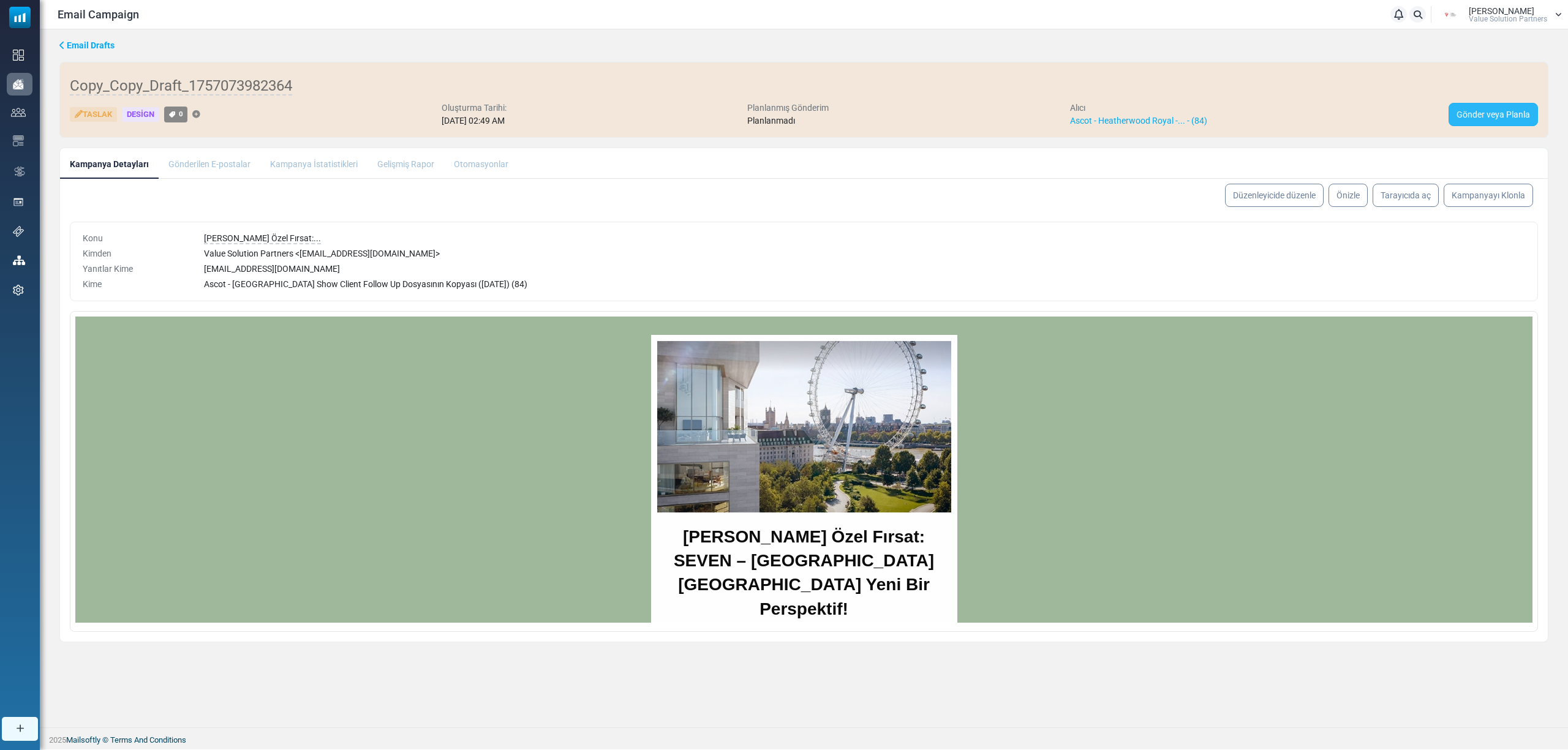
click at [1494, 115] on link "Gönder veya Planla" at bounding box center [1493, 114] width 90 height 23
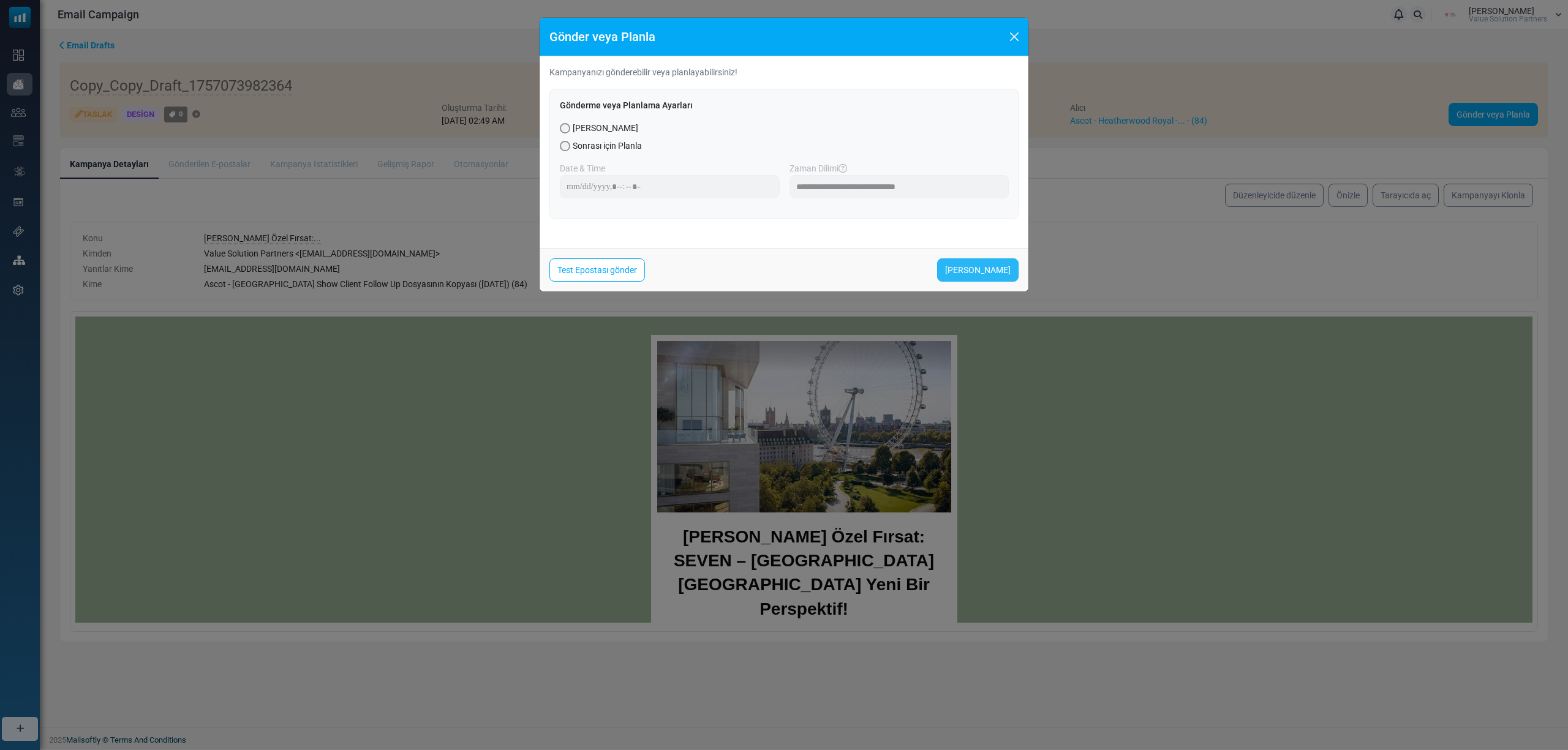
click at [994, 270] on link "[PERSON_NAME]" at bounding box center [978, 269] width 82 height 23
